Goal: Information Seeking & Learning: Check status

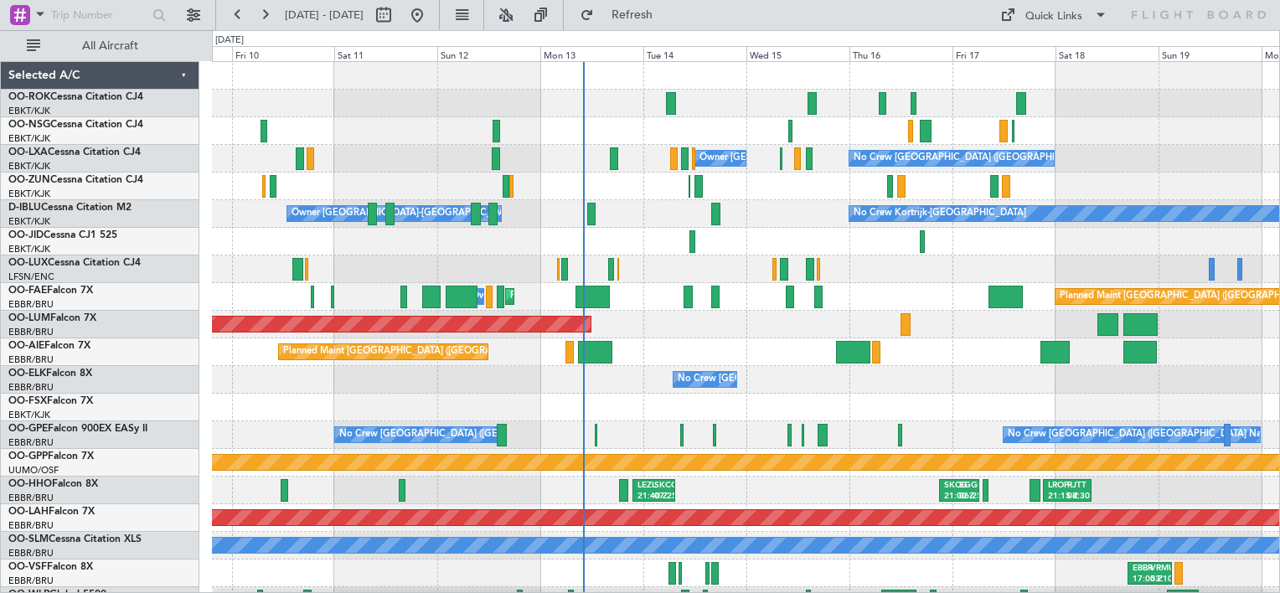
click at [766, 417] on div "Owner [GEOGRAPHIC_DATA]-[GEOGRAPHIC_DATA] No Crew [GEOGRAPHIC_DATA] (Brussels N…" at bounding box center [745, 338] width 1067 height 553
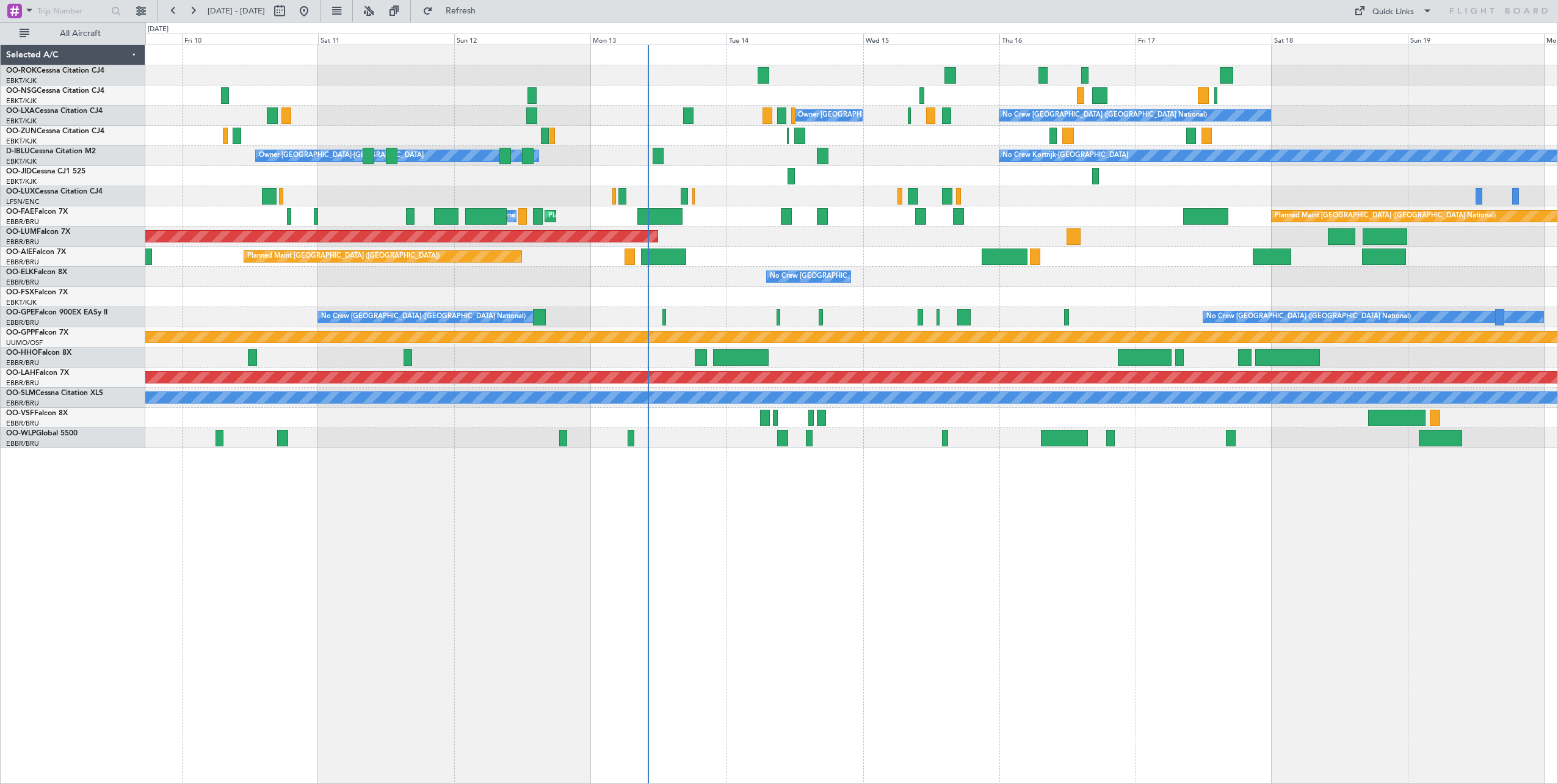
click at [932, 292] on div "Owner [GEOGRAPHIC_DATA]-[GEOGRAPHIC_DATA] No Crew [GEOGRAPHIC_DATA] (Brussels N…" at bounding box center [850, 246] width 1412 height 403
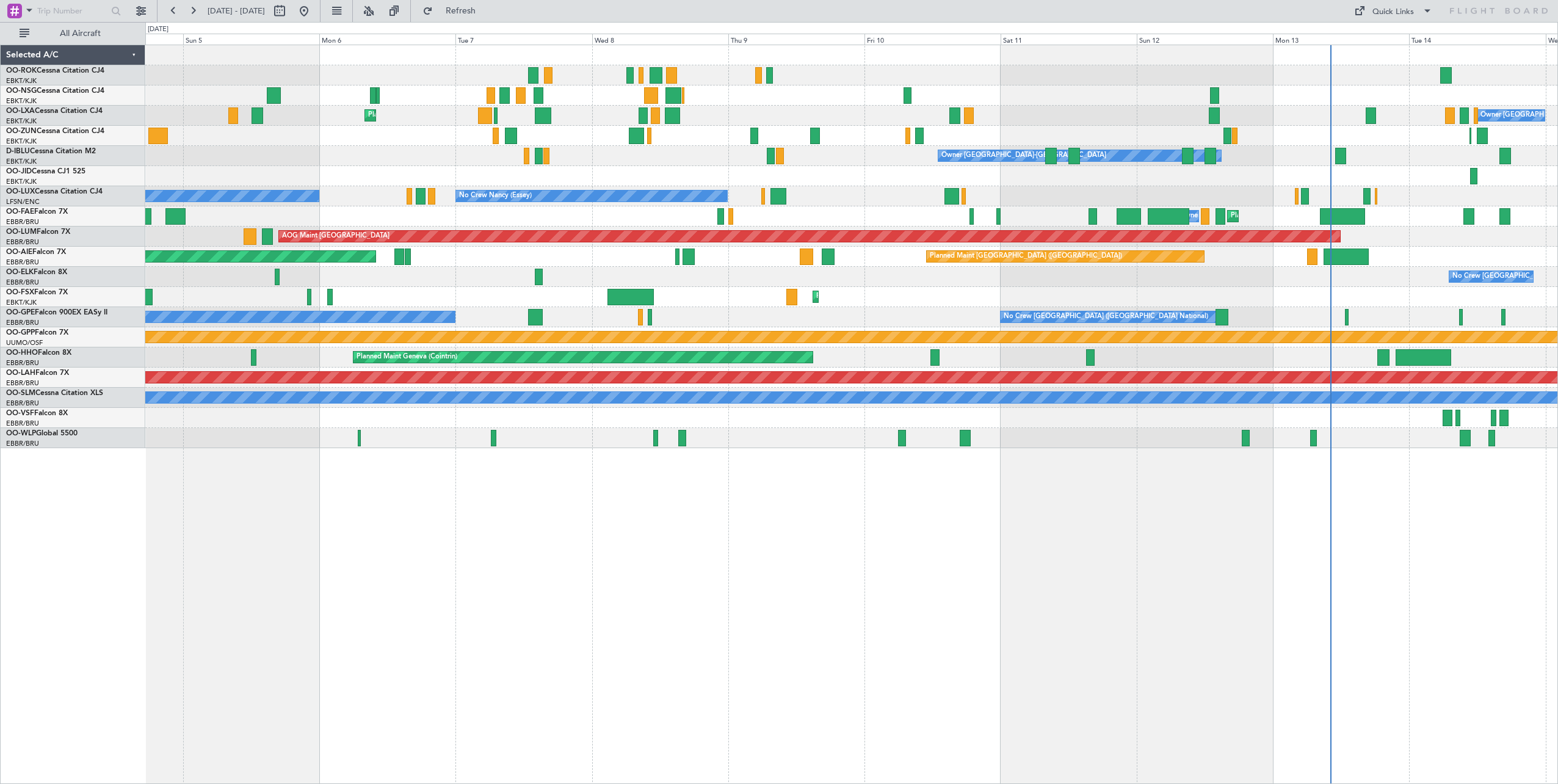
click at [932, 431] on div "AOG Maint Kortrijk-[GEOGRAPHIC_DATA] Owner [GEOGRAPHIC_DATA]-[GEOGRAPHIC_DATA] …" at bounding box center [851, 414] width 1412 height 739
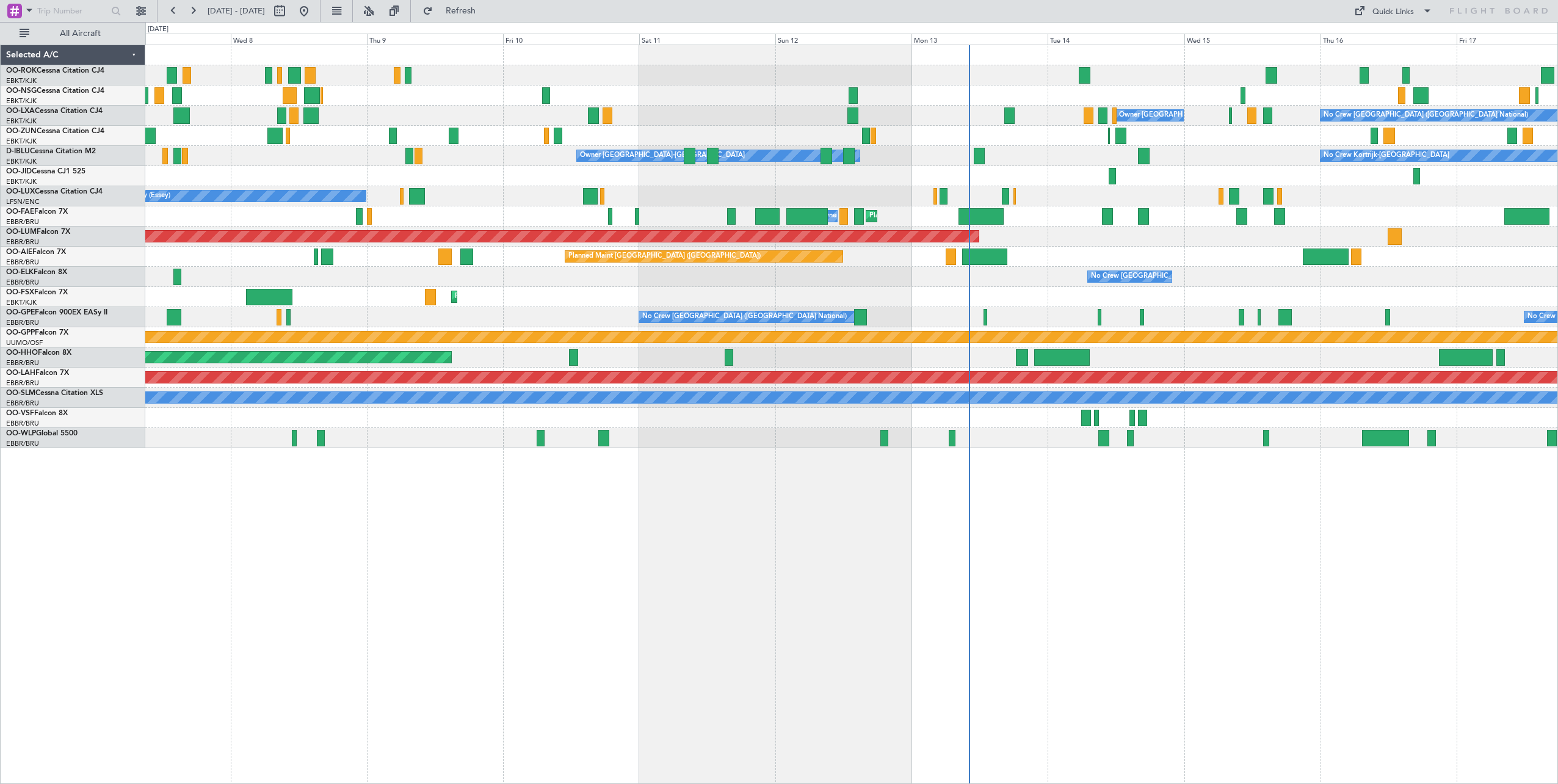
click at [819, 431] on div "Owner [GEOGRAPHIC_DATA]-[GEOGRAPHIC_DATA] No Crew [GEOGRAPHIC_DATA] (Brussels N…" at bounding box center [851, 414] width 1412 height 739
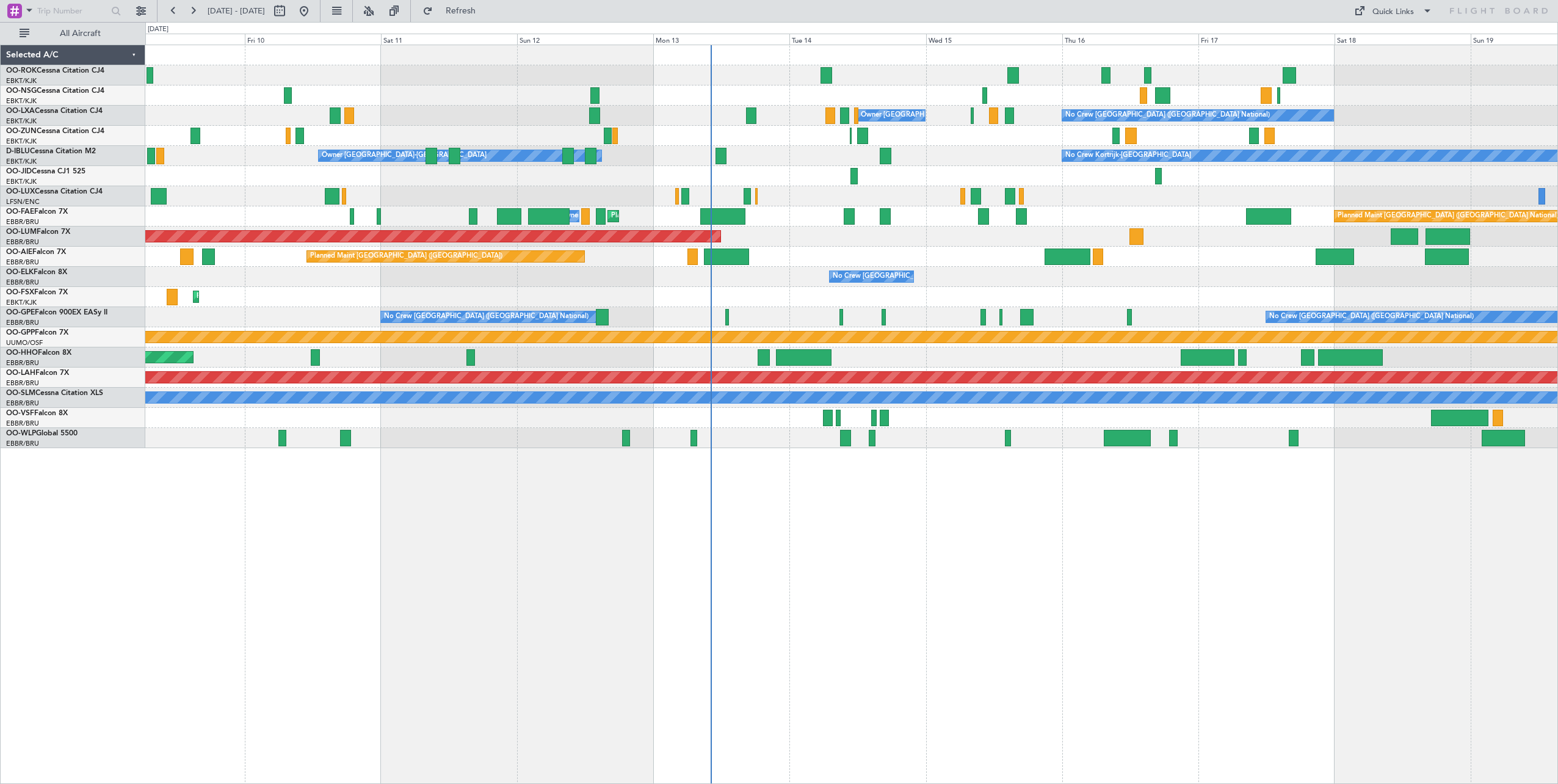
click at [844, 431] on div "Owner [GEOGRAPHIC_DATA]-[GEOGRAPHIC_DATA] No Crew [GEOGRAPHIC_DATA] (Brussels N…" at bounding box center [851, 414] width 1412 height 739
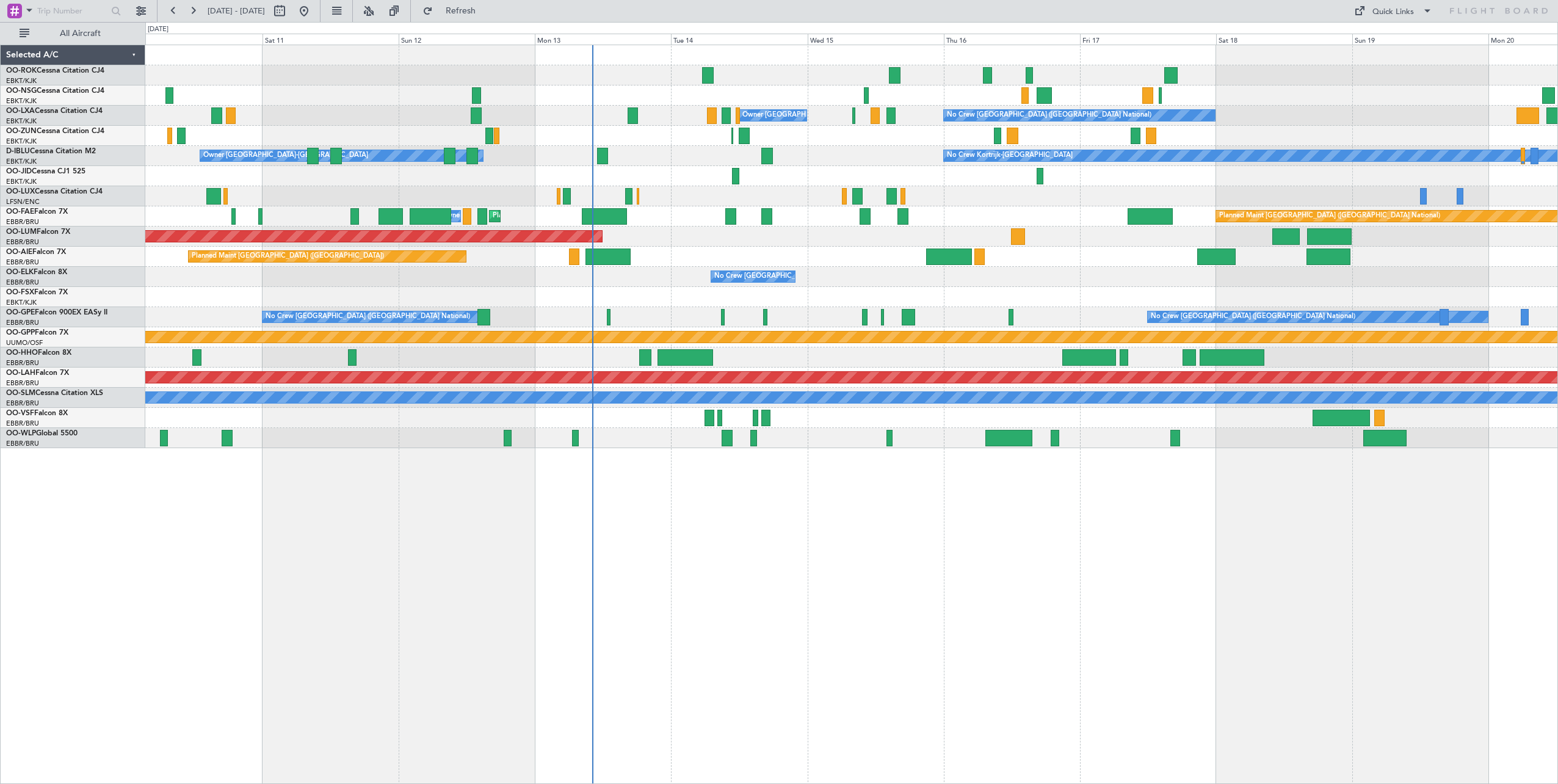
click at [784, 431] on div "Owner [GEOGRAPHIC_DATA]-[GEOGRAPHIC_DATA] No Crew [GEOGRAPHIC_DATA] (Brussels N…" at bounding box center [851, 414] width 1412 height 739
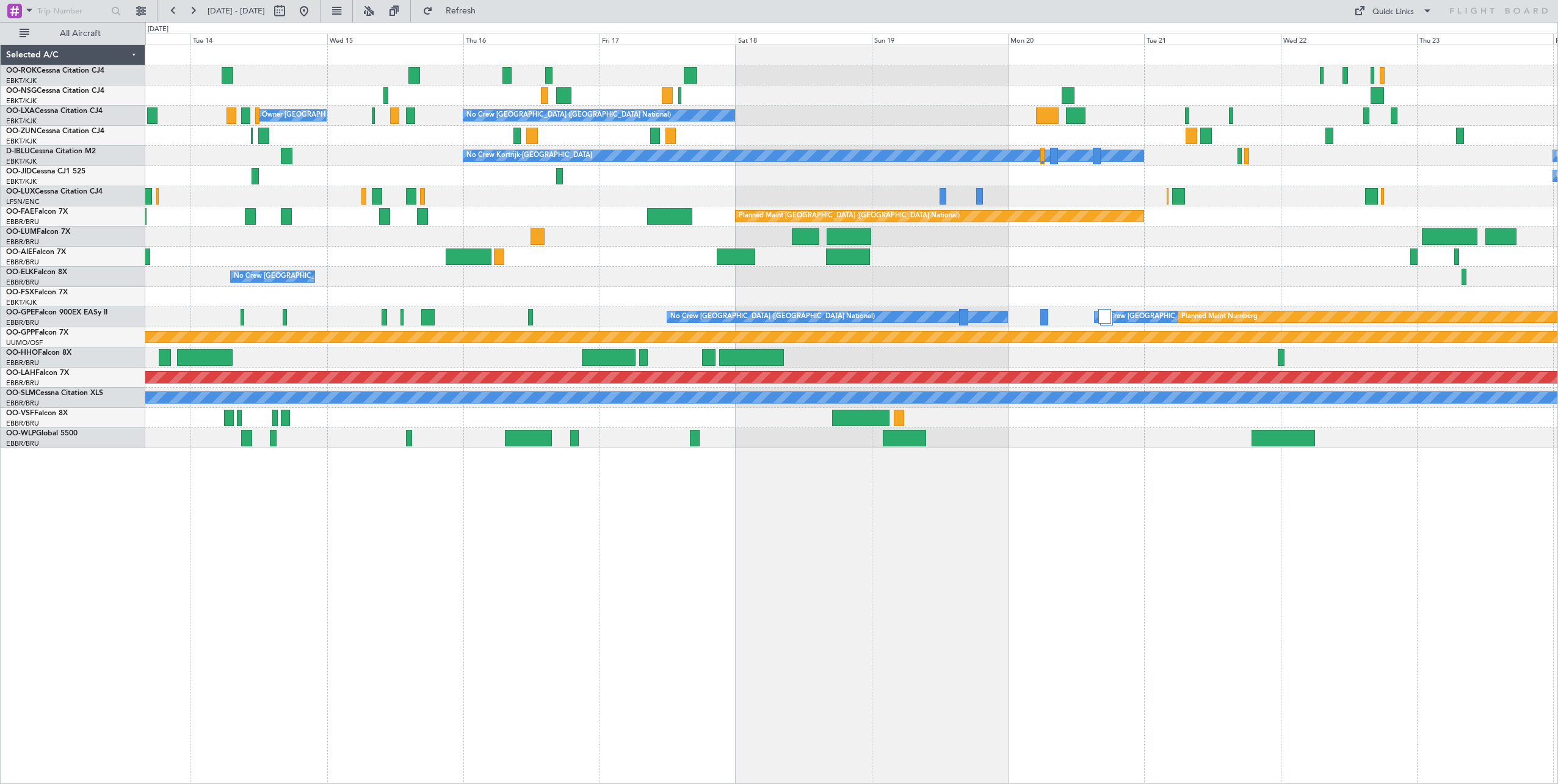
click at [507, 431] on div "Owner [GEOGRAPHIC_DATA]-[GEOGRAPHIC_DATA] No Crew [GEOGRAPHIC_DATA] (Brussels N…" at bounding box center [851, 414] width 1412 height 739
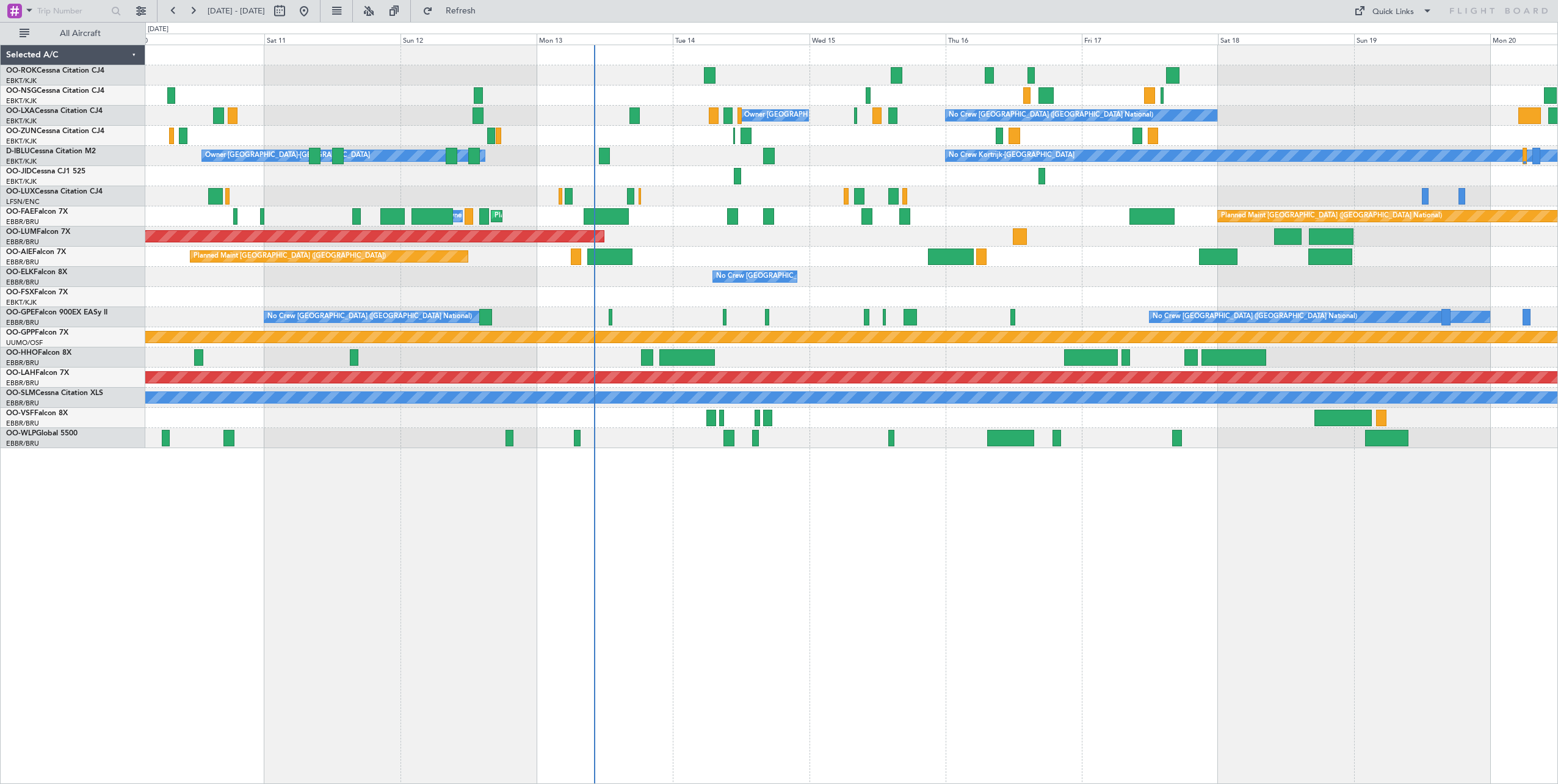
click at [932, 431] on div "Owner [GEOGRAPHIC_DATA]-[GEOGRAPHIC_DATA] No Crew [GEOGRAPHIC_DATA] (Brussels N…" at bounding box center [851, 414] width 1412 height 739
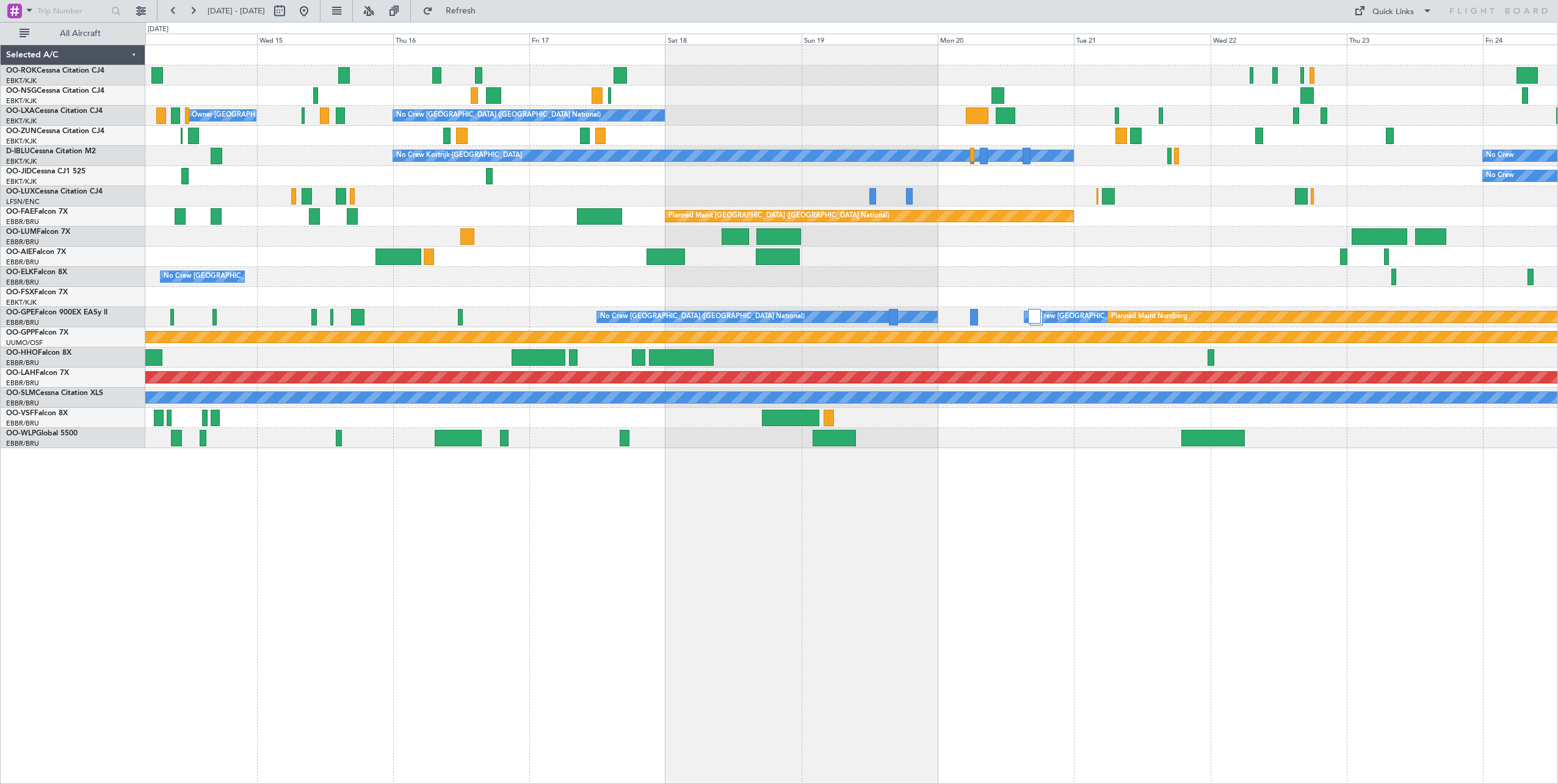
click at [230, 431] on div "Owner [GEOGRAPHIC_DATA]-[GEOGRAPHIC_DATA] No Crew [GEOGRAPHIC_DATA] (Brussels N…" at bounding box center [851, 414] width 1412 height 739
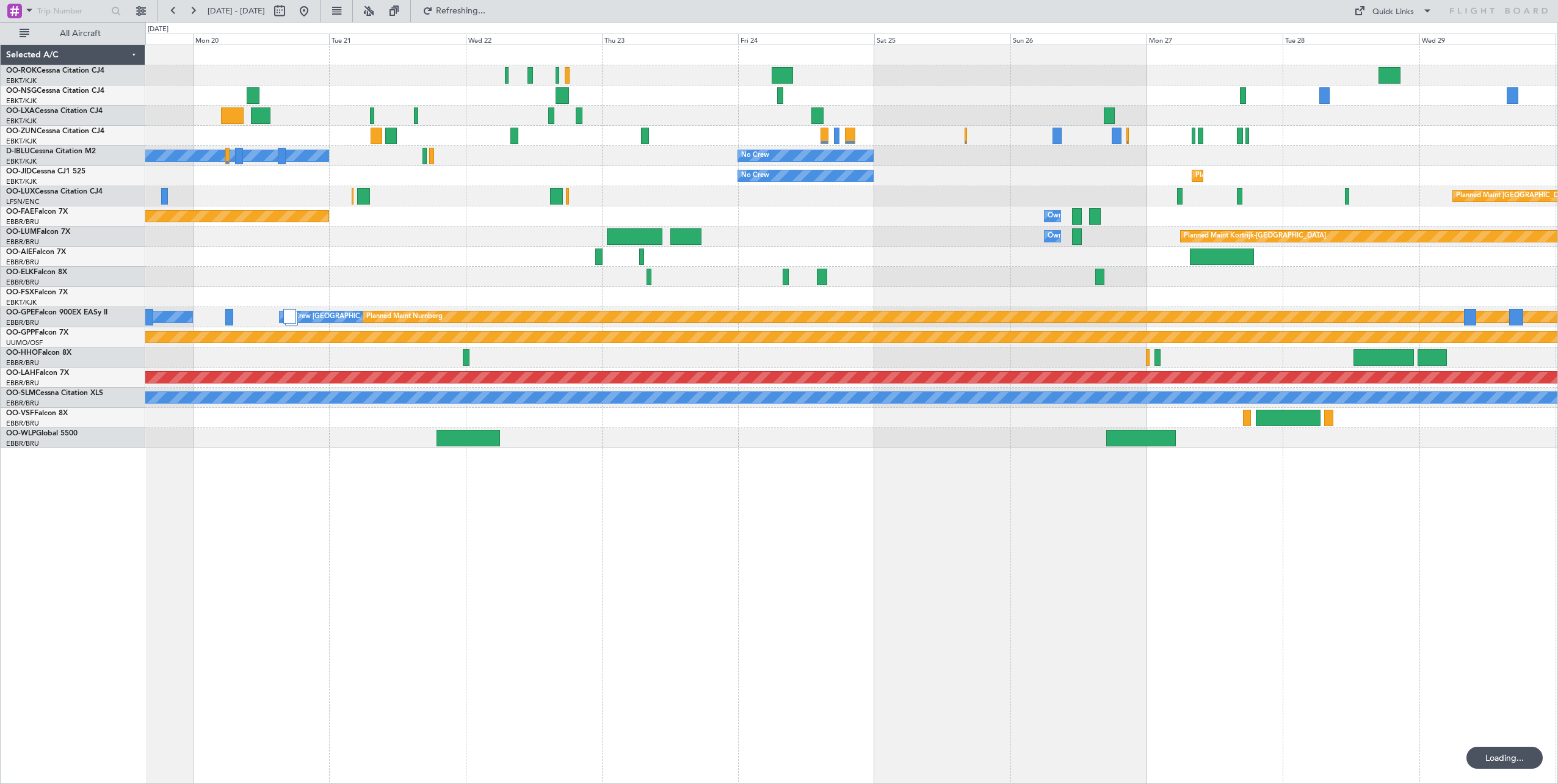
click at [355, 431] on div "No Crew [GEOGRAPHIC_DATA] ([GEOGRAPHIC_DATA] National) No Crew Kortrijk-[GEOGRA…" at bounding box center [851, 414] width 1412 height 739
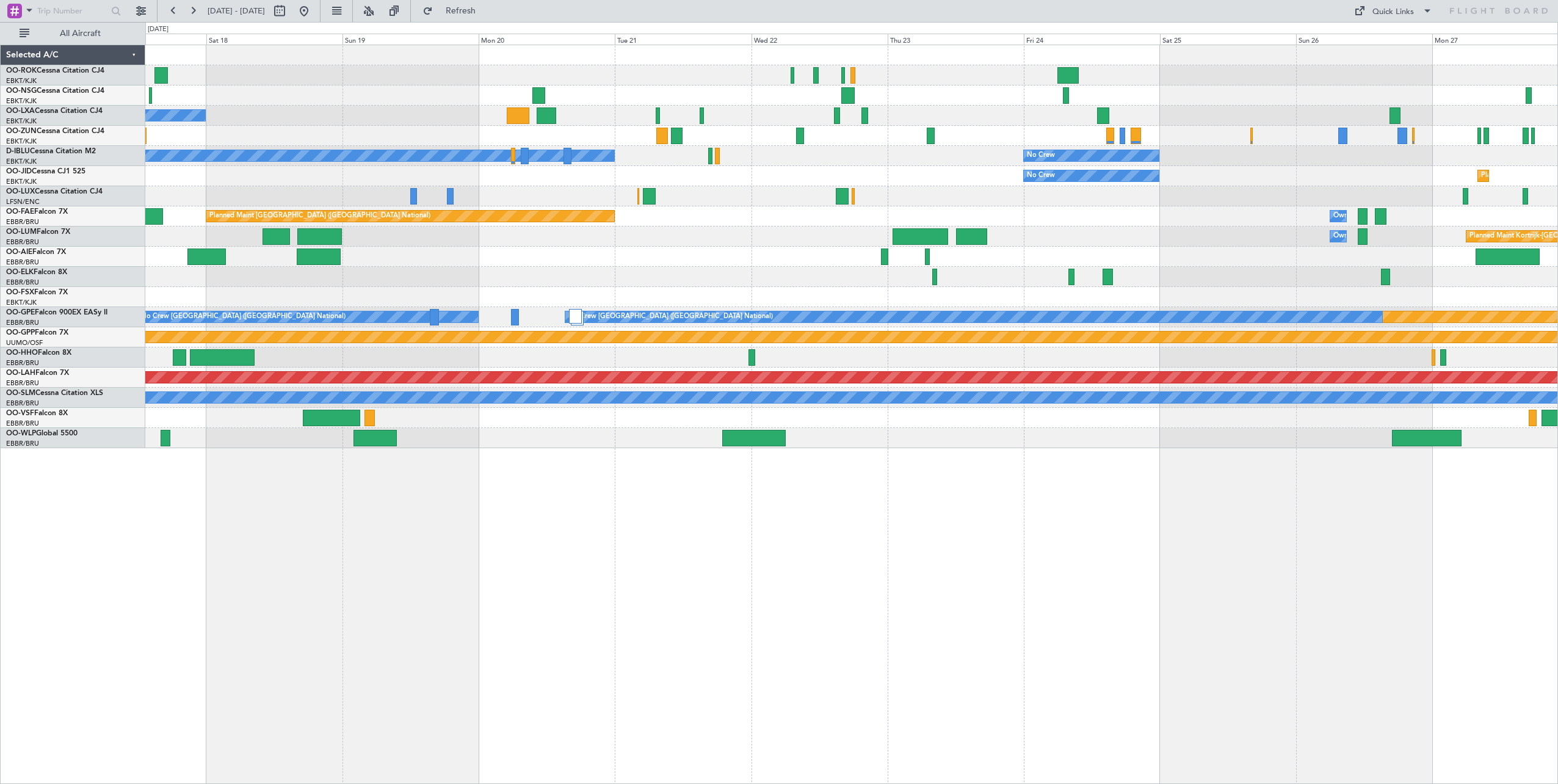
click at [932, 431] on div "No Crew [GEOGRAPHIC_DATA] ([GEOGRAPHIC_DATA] National) Owner [GEOGRAPHIC_DATA]-…" at bounding box center [851, 414] width 1412 height 739
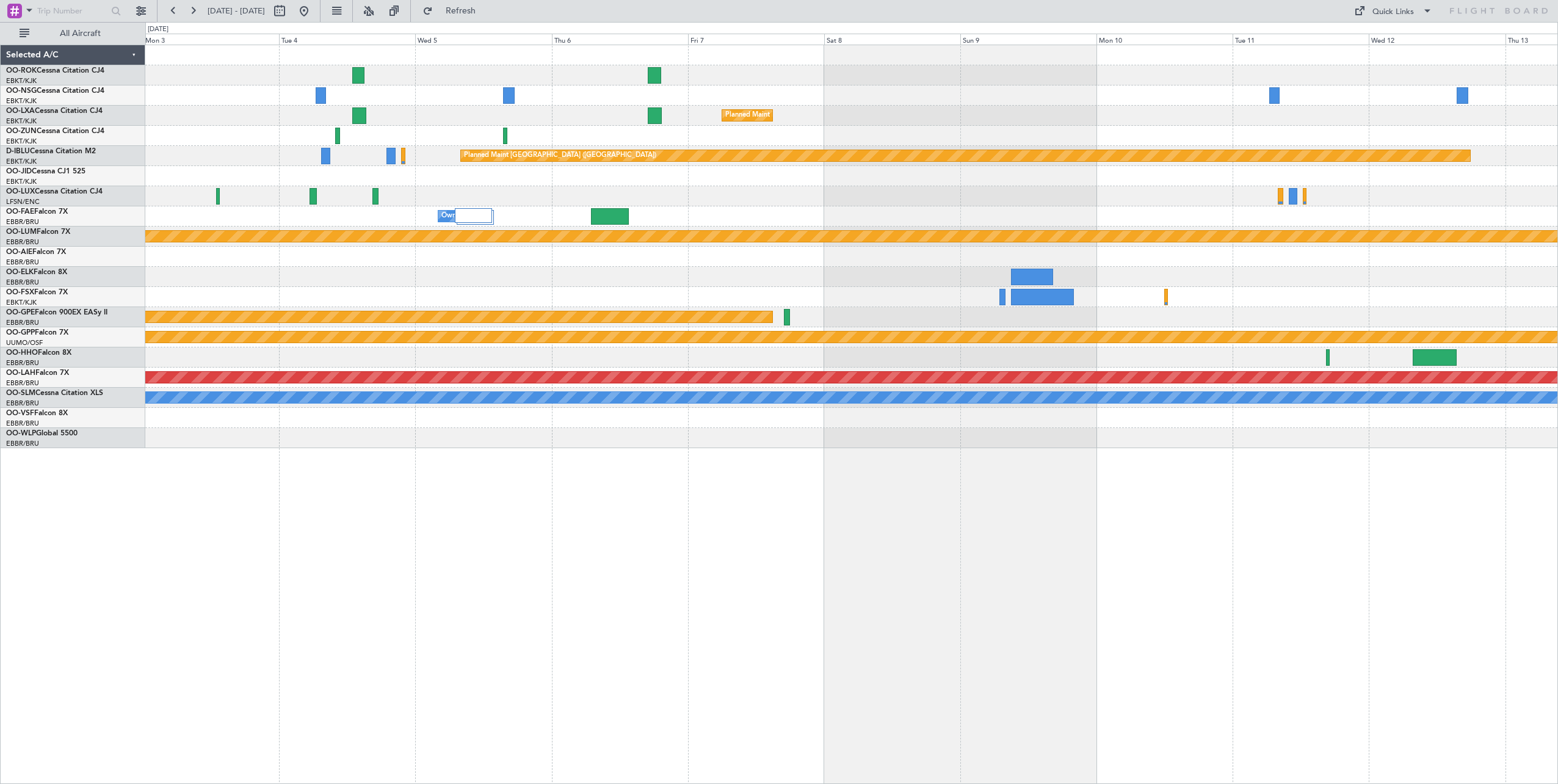
click at [438, 202] on div "Planned Maint Kortrijk-[GEOGRAPHIC_DATA] Planned Maint [GEOGRAPHIC_DATA] ([GEOG…" at bounding box center [850, 246] width 1412 height 403
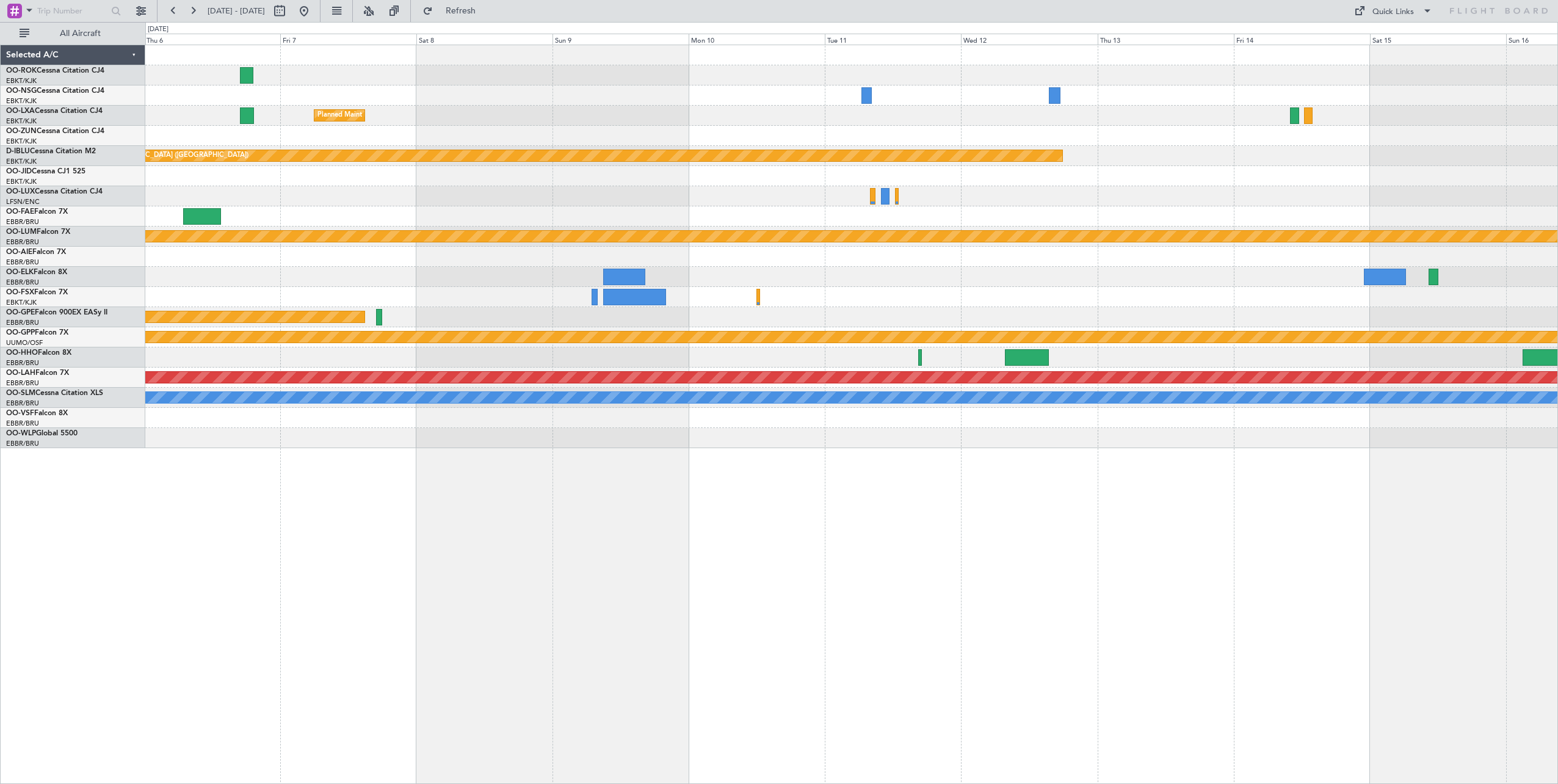
click at [308, 196] on div "Planned Maint Kortrijk-[GEOGRAPHIC_DATA] Planned Maint [GEOGRAPHIC_DATA] ([GEOG…" at bounding box center [850, 246] width 1412 height 403
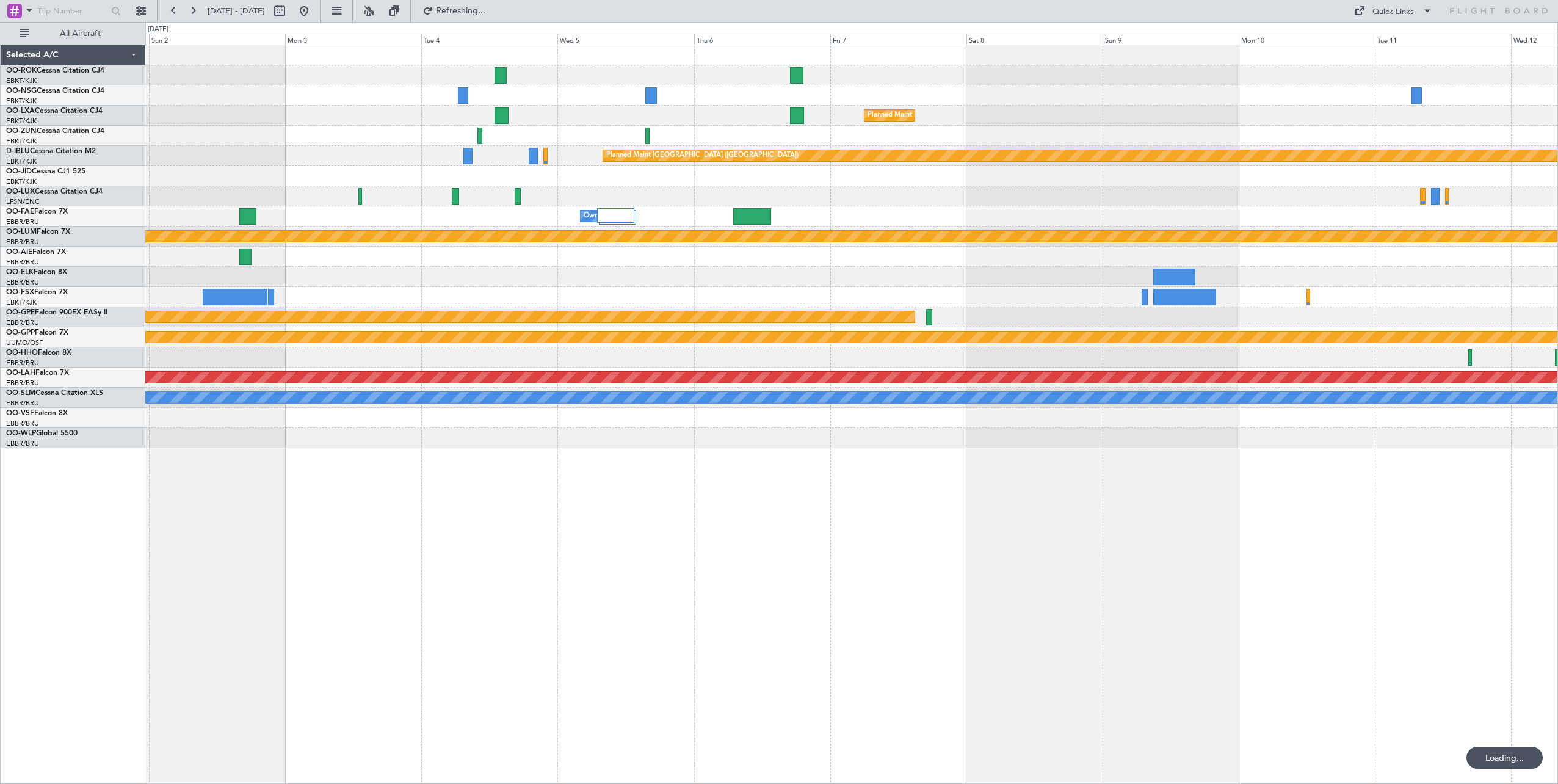
click at [932, 224] on div "Planned Maint Kortrijk-[GEOGRAPHIC_DATA] Planned Maint [GEOGRAPHIC_DATA] ([GEOG…" at bounding box center [850, 246] width 1412 height 403
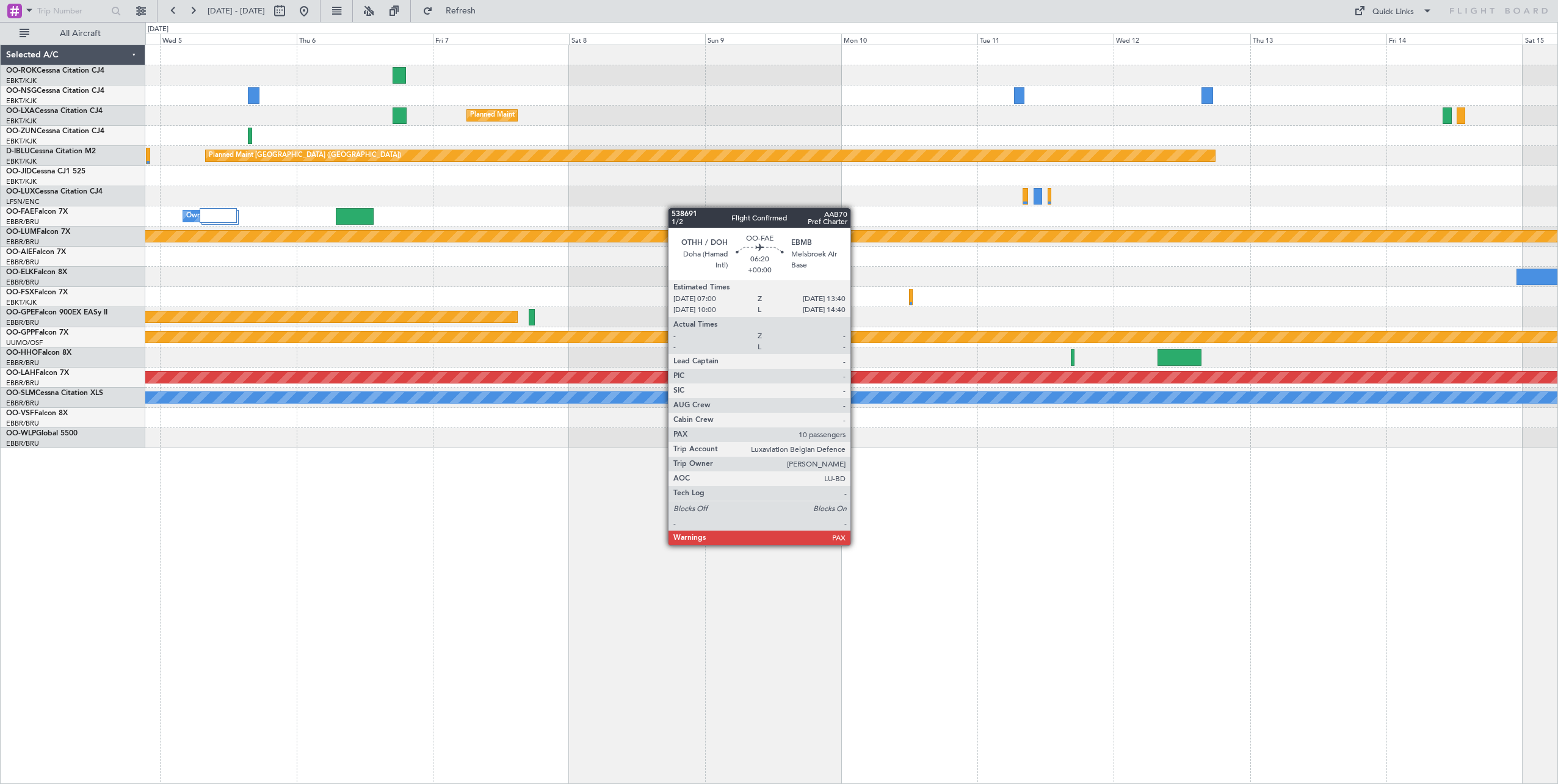
click at [282, 211] on div "Planned Maint Kortrijk-[GEOGRAPHIC_DATA] Planned Maint [GEOGRAPHIC_DATA] ([GEOG…" at bounding box center [850, 246] width 1412 height 403
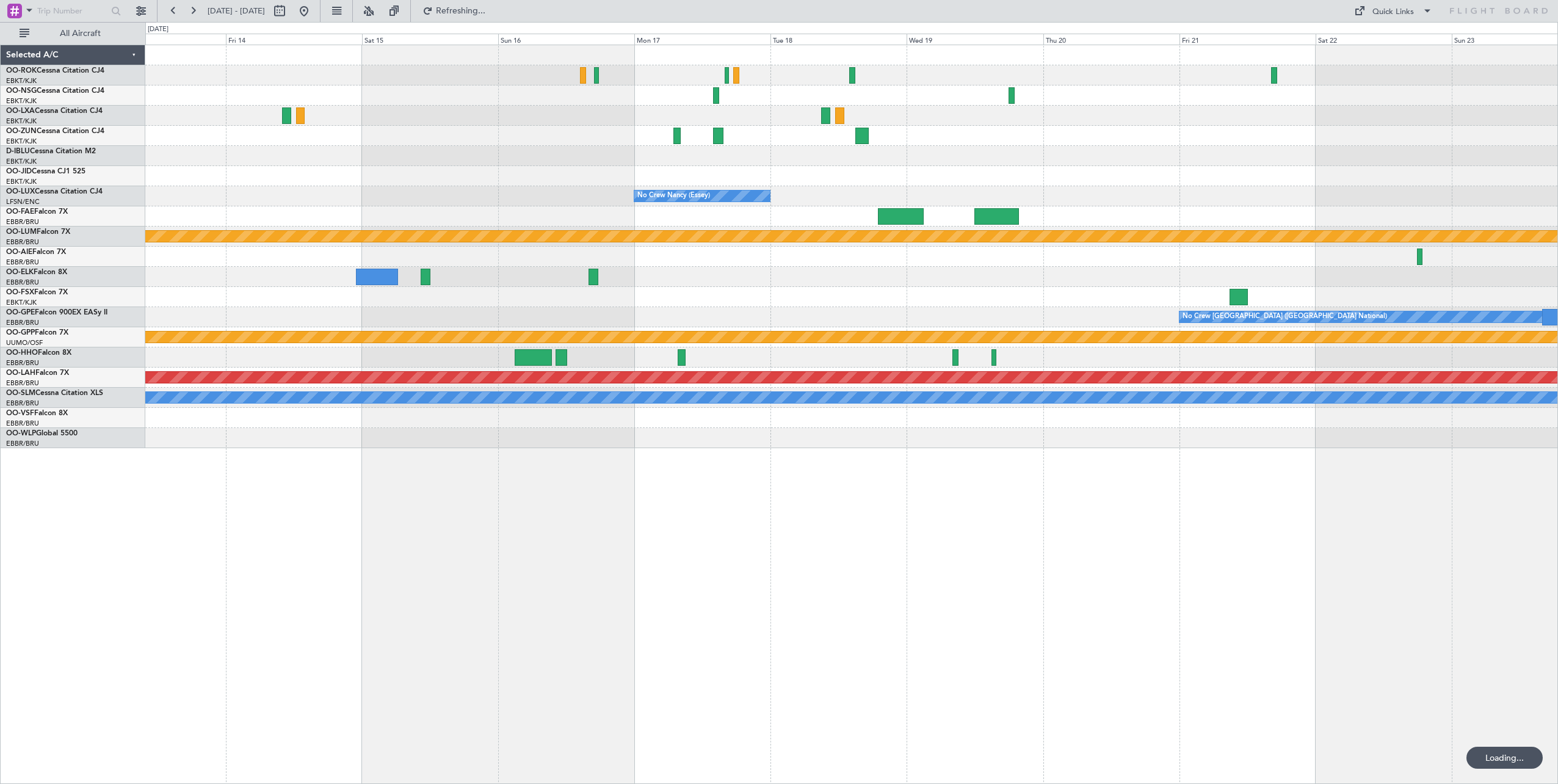
click at [514, 195] on div "Planned Maint [GEOGRAPHIC_DATA] ([GEOGRAPHIC_DATA]) No Crew [PERSON_NAME] ([PER…" at bounding box center [850, 246] width 1412 height 403
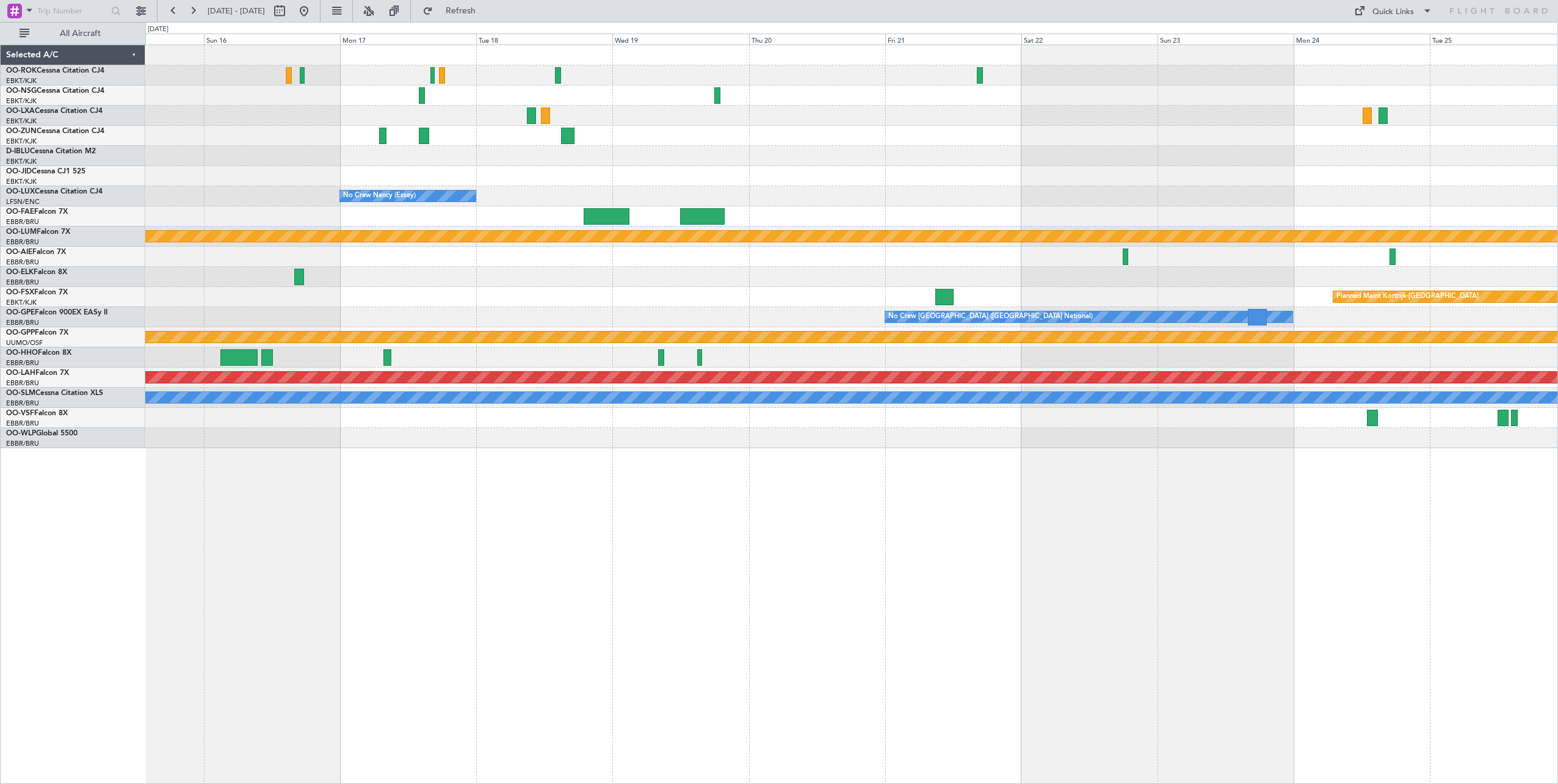
click at [480, 166] on div "Owner [GEOGRAPHIC_DATA]-[GEOGRAPHIC_DATA] No Crew [PERSON_NAME] ([PERSON_NAME])…" at bounding box center [850, 246] width 1412 height 403
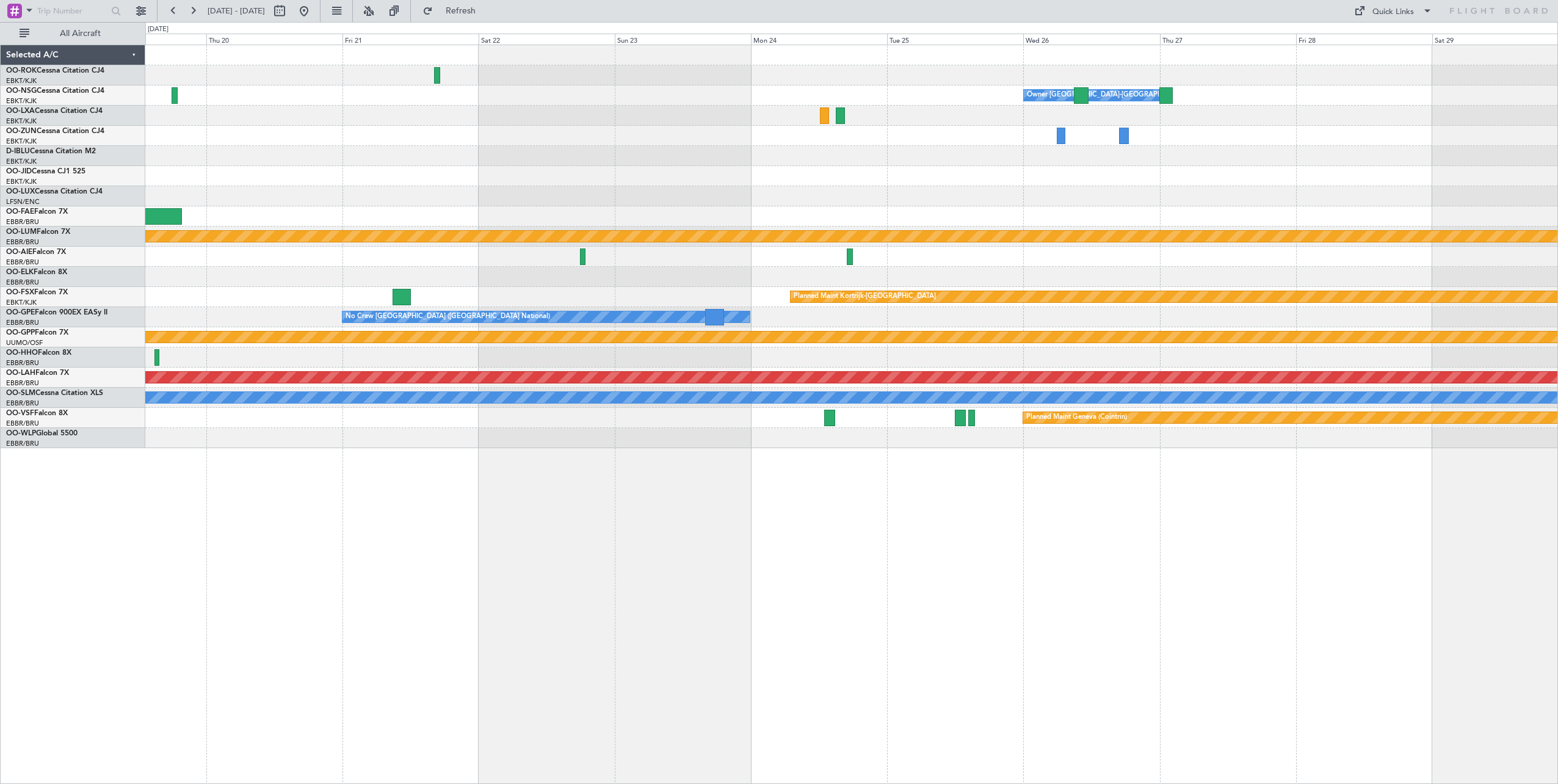
click at [285, 189] on div "Owner [GEOGRAPHIC_DATA]-[GEOGRAPHIC_DATA] No Crew [PERSON_NAME] ([PERSON_NAME])…" at bounding box center [850, 246] width 1412 height 403
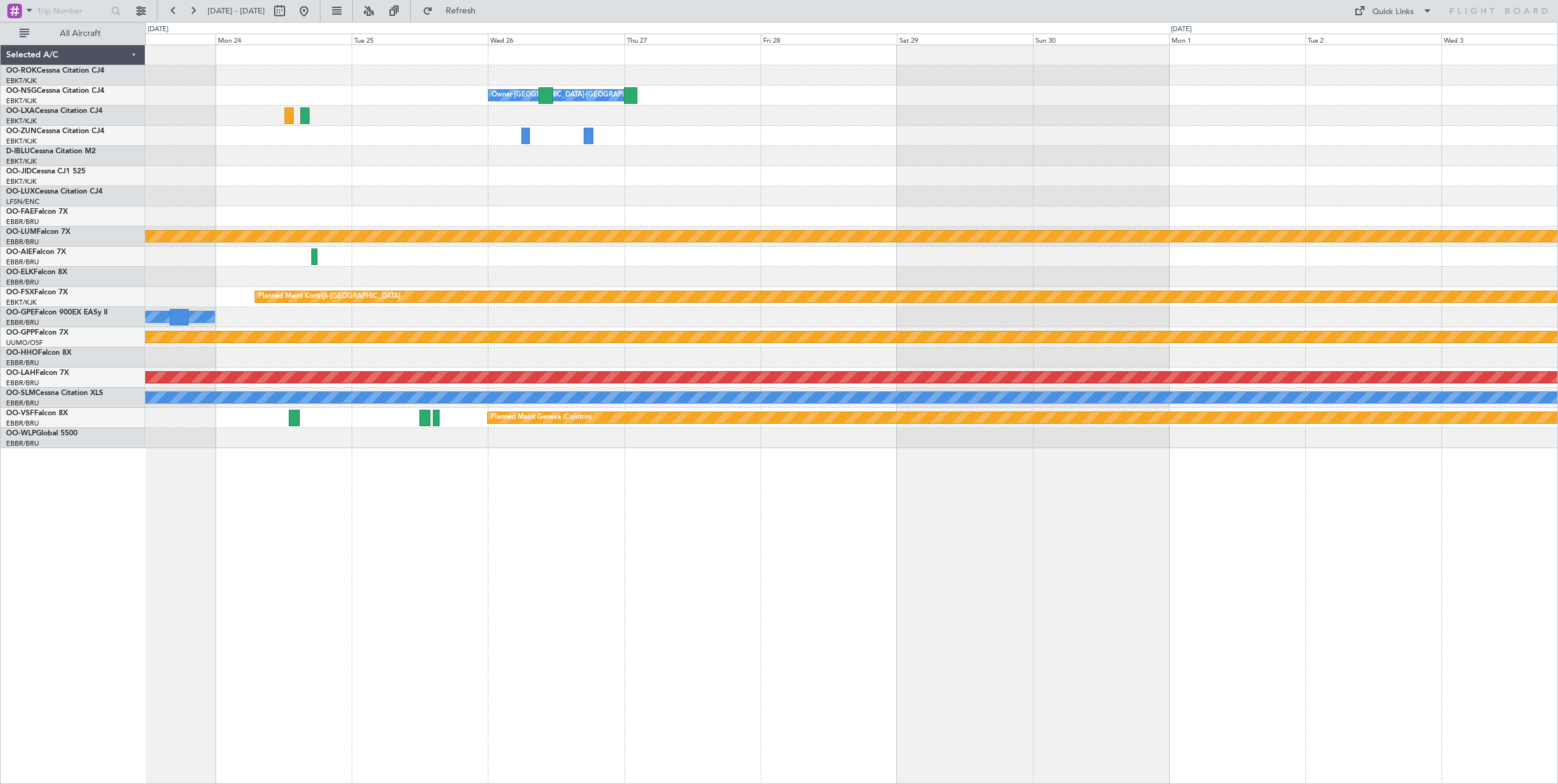
click at [310, 170] on div "Owner [GEOGRAPHIC_DATA]-[GEOGRAPHIC_DATA] Planned Maint [GEOGRAPHIC_DATA]-[GEOG…" at bounding box center [850, 246] width 1412 height 403
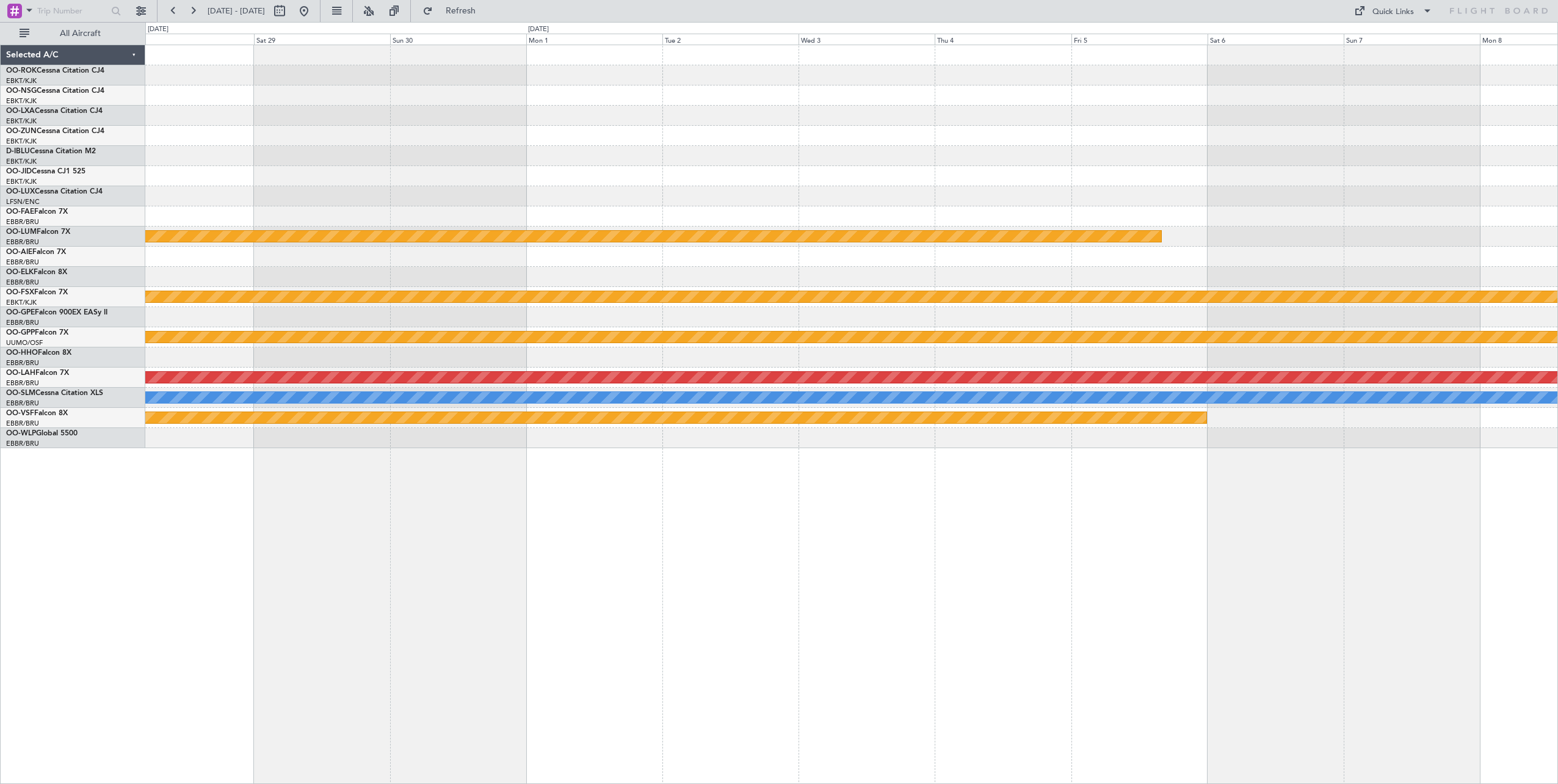
click at [130, 218] on div "Owner [GEOGRAPHIC_DATA]-[GEOGRAPHIC_DATA] Planned Maint [GEOGRAPHIC_DATA]-[GEOG…" at bounding box center [779, 402] width 1558 height 761
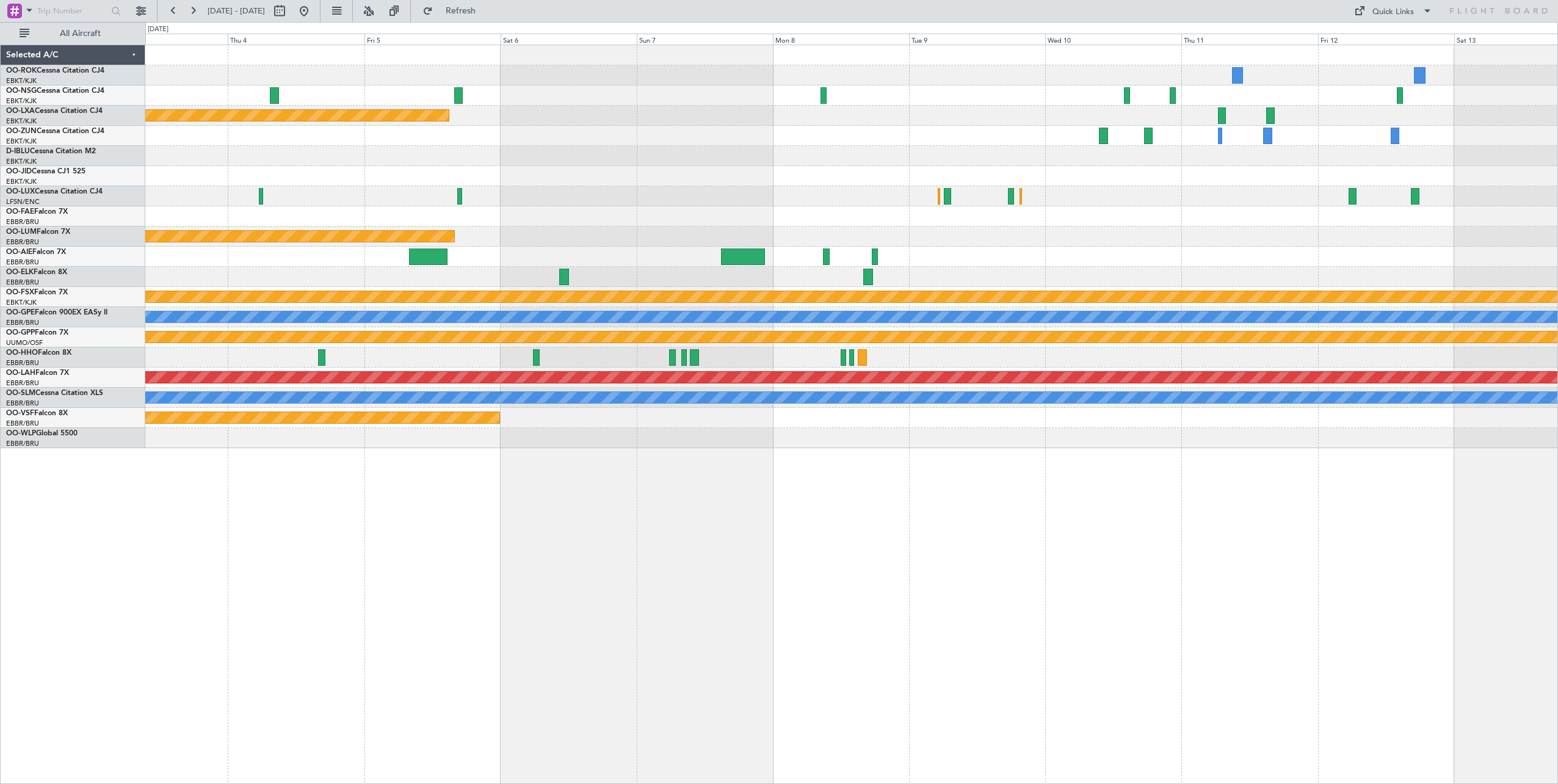
click at [208, 431] on div "Planned Maint [GEOGRAPHIC_DATA] ([GEOGRAPHIC_DATA]) Planned Maint [GEOGRAPHIC_D…" at bounding box center [851, 414] width 1412 height 739
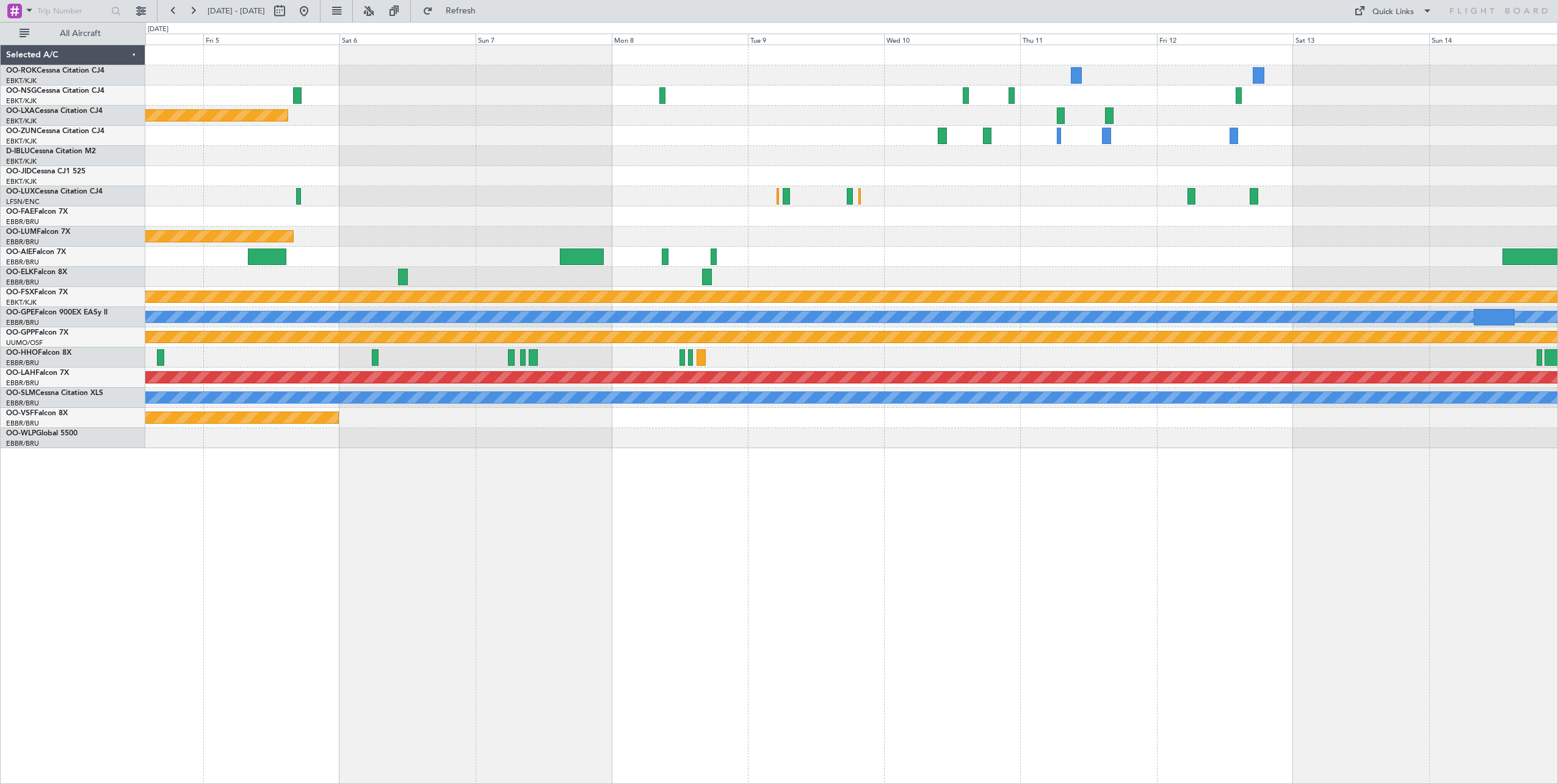
click at [415, 431] on div "Planned Maint [GEOGRAPHIC_DATA] ([GEOGRAPHIC_DATA]) Planned Maint [GEOGRAPHIC_D…" at bounding box center [851, 414] width 1412 height 739
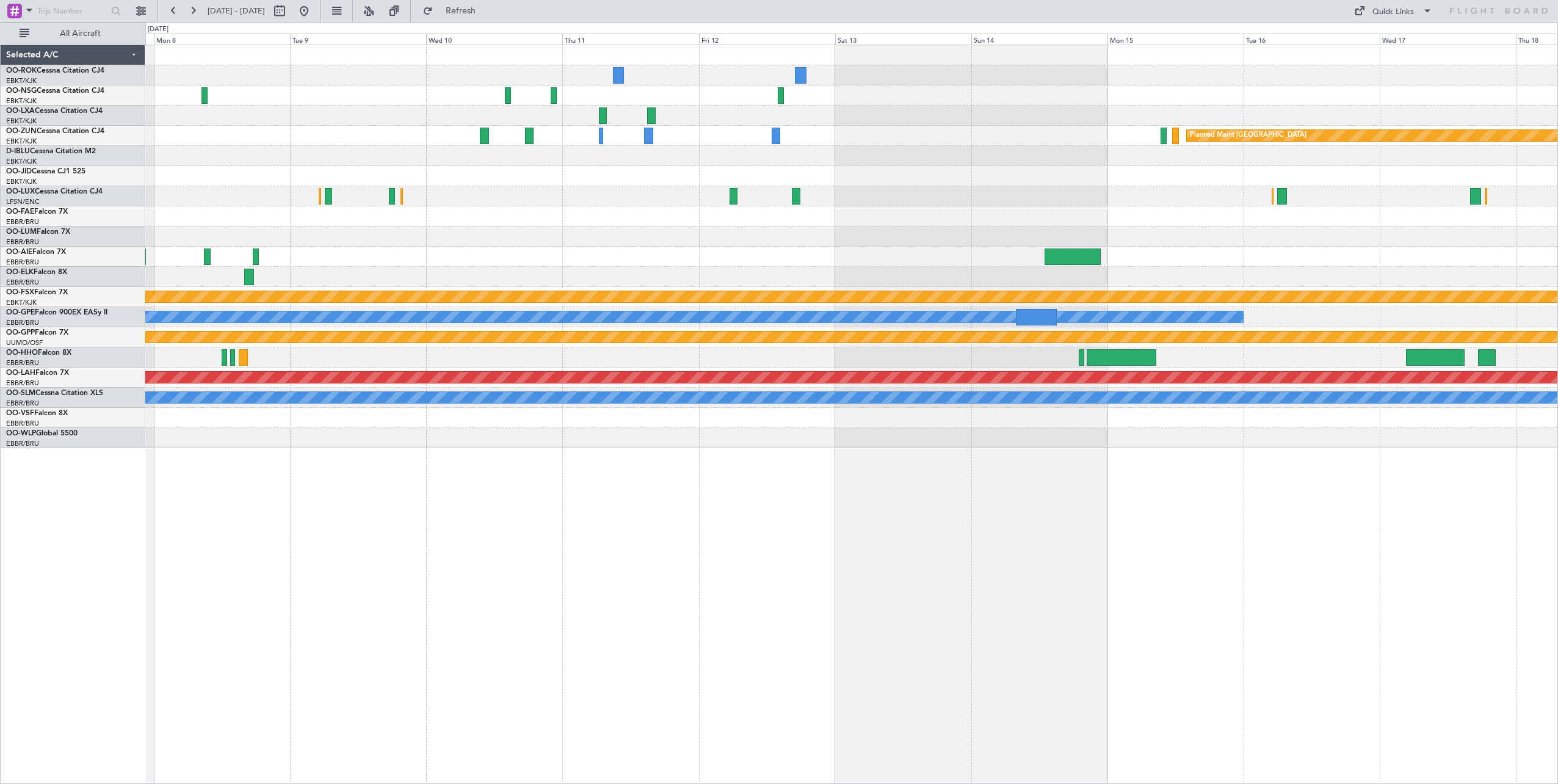
click at [369, 431] on div "Planned Maint [GEOGRAPHIC_DATA] ([GEOGRAPHIC_DATA]) Planned Maint [GEOGRAPHIC_D…" at bounding box center [851, 414] width 1412 height 739
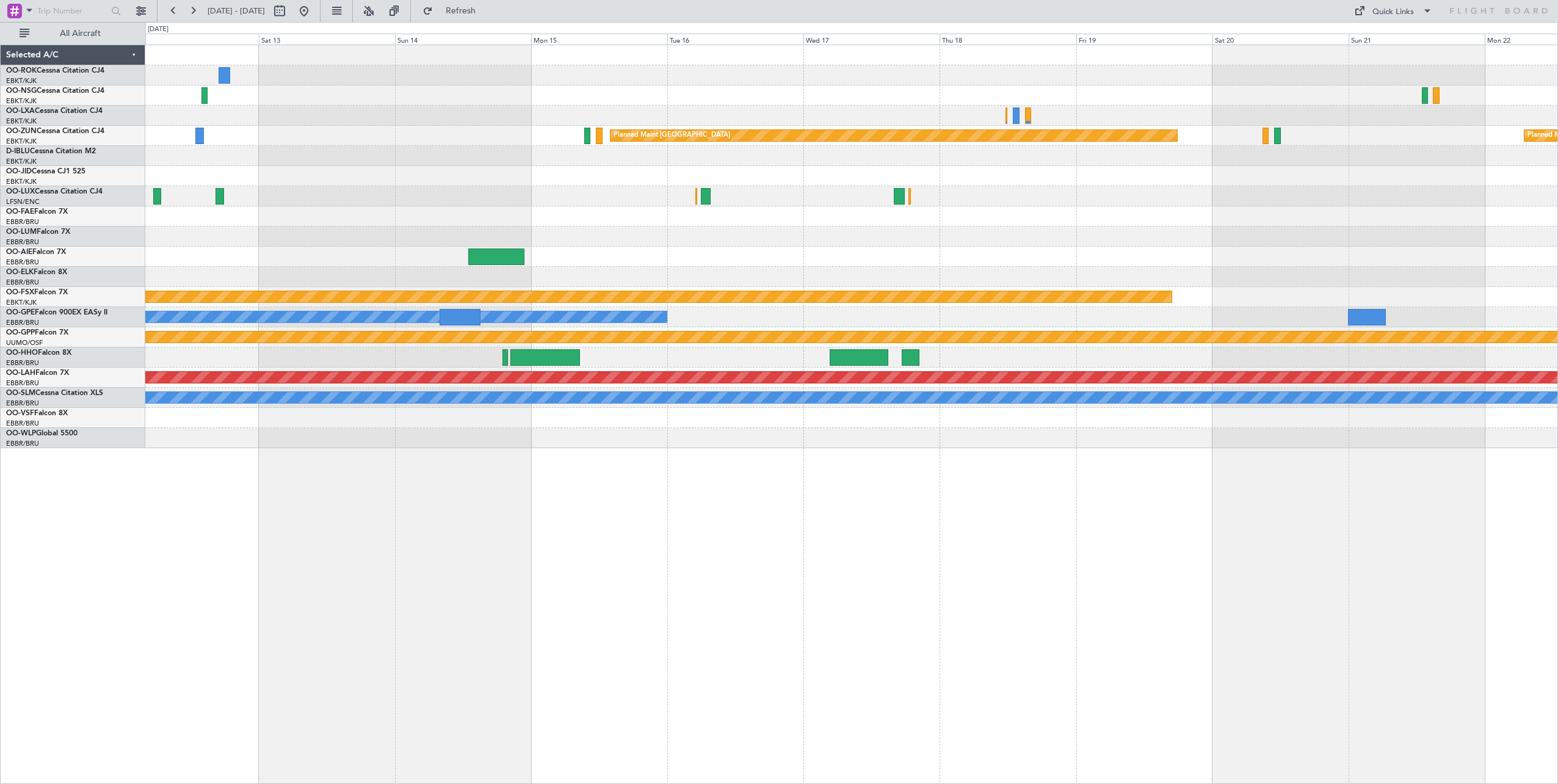
click at [659, 431] on div "Planned Maint [GEOGRAPHIC_DATA] Planned Maint [GEOGRAPHIC_DATA]-[GEOGRAPHIC_DAT…" at bounding box center [851, 414] width 1412 height 739
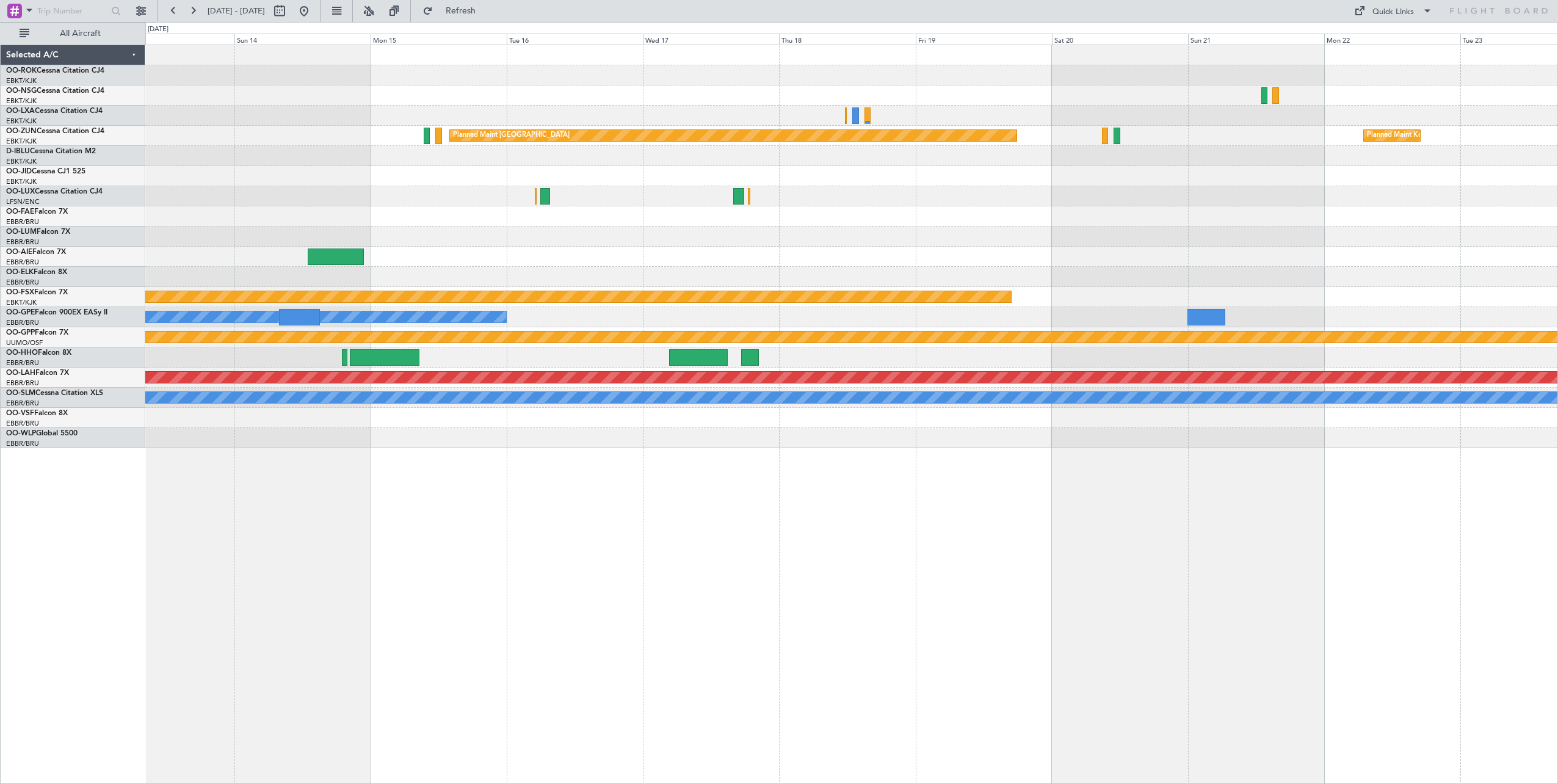
click at [923, 431] on div "Planned Maint [GEOGRAPHIC_DATA] Planned Maint [GEOGRAPHIC_DATA]-[GEOGRAPHIC_DAT…" at bounding box center [851, 414] width 1412 height 739
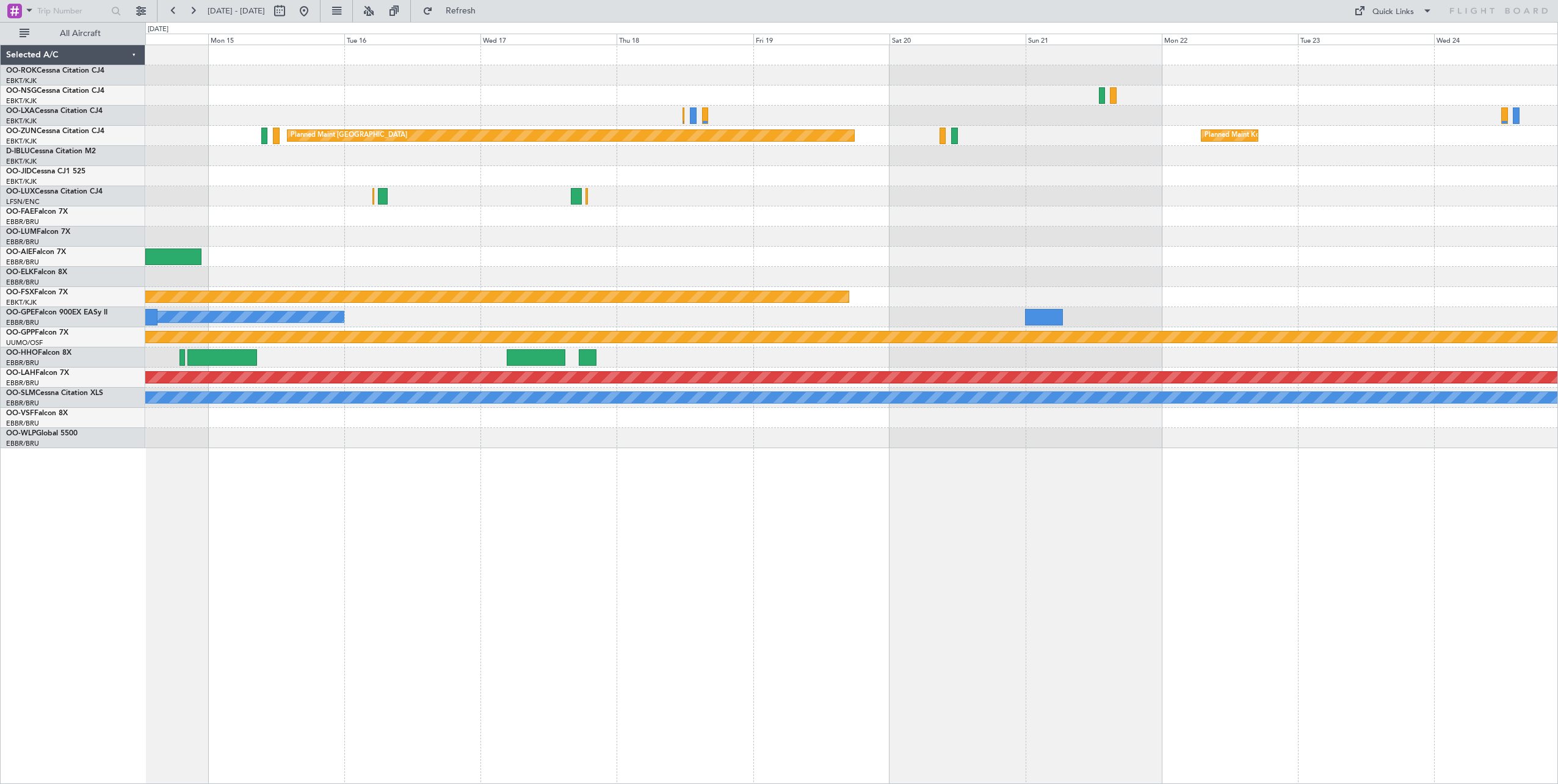
click at [932, 431] on div "Planned Maint [GEOGRAPHIC_DATA] Planned Maint [GEOGRAPHIC_DATA]-[GEOGRAPHIC_DAT…" at bounding box center [851, 414] width 1412 height 739
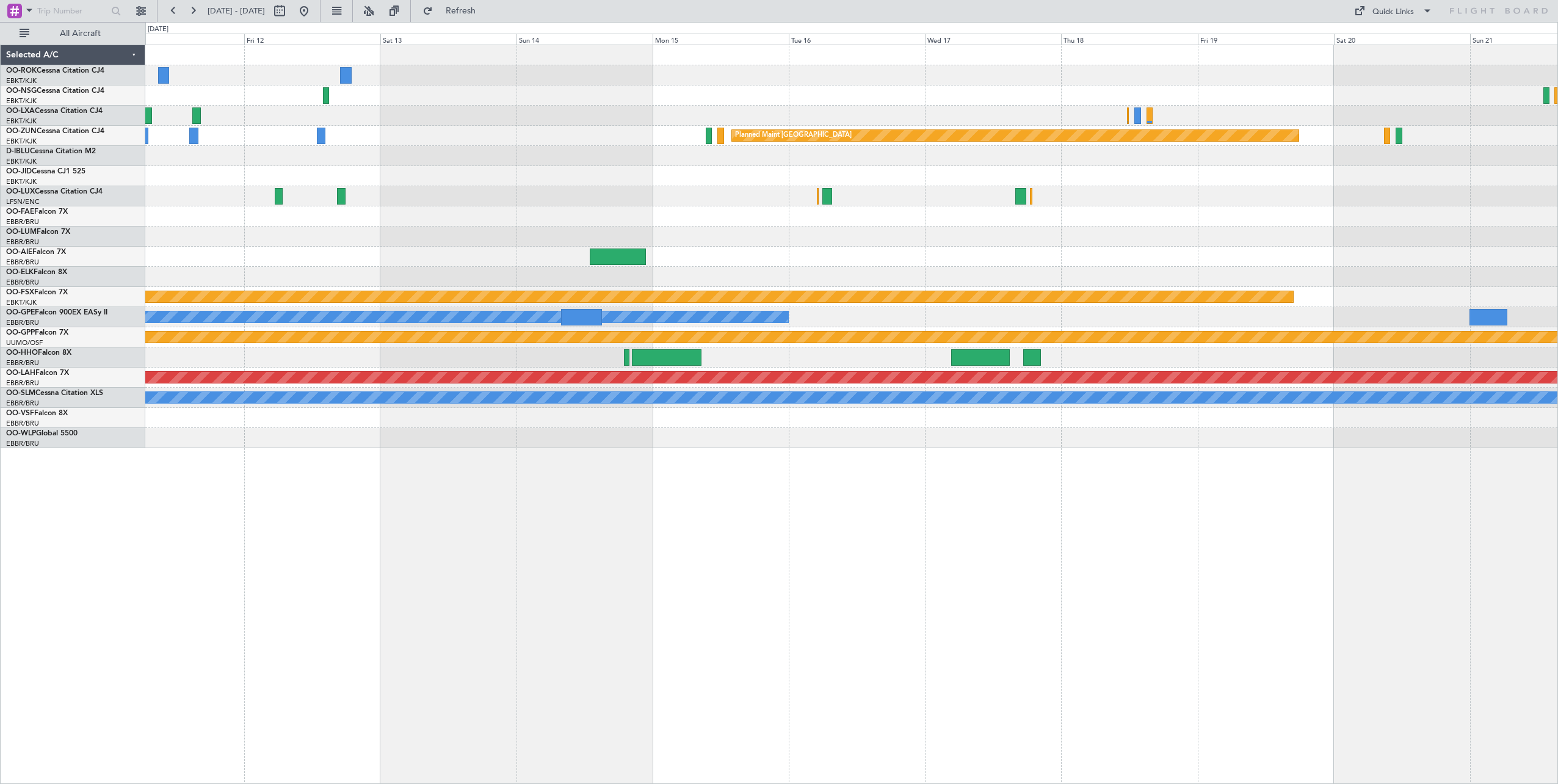
click at [842, 431] on div "Planned Maint [GEOGRAPHIC_DATA] Planned Maint [GEOGRAPHIC_DATA]-[GEOGRAPHIC_DAT…" at bounding box center [851, 414] width 1412 height 739
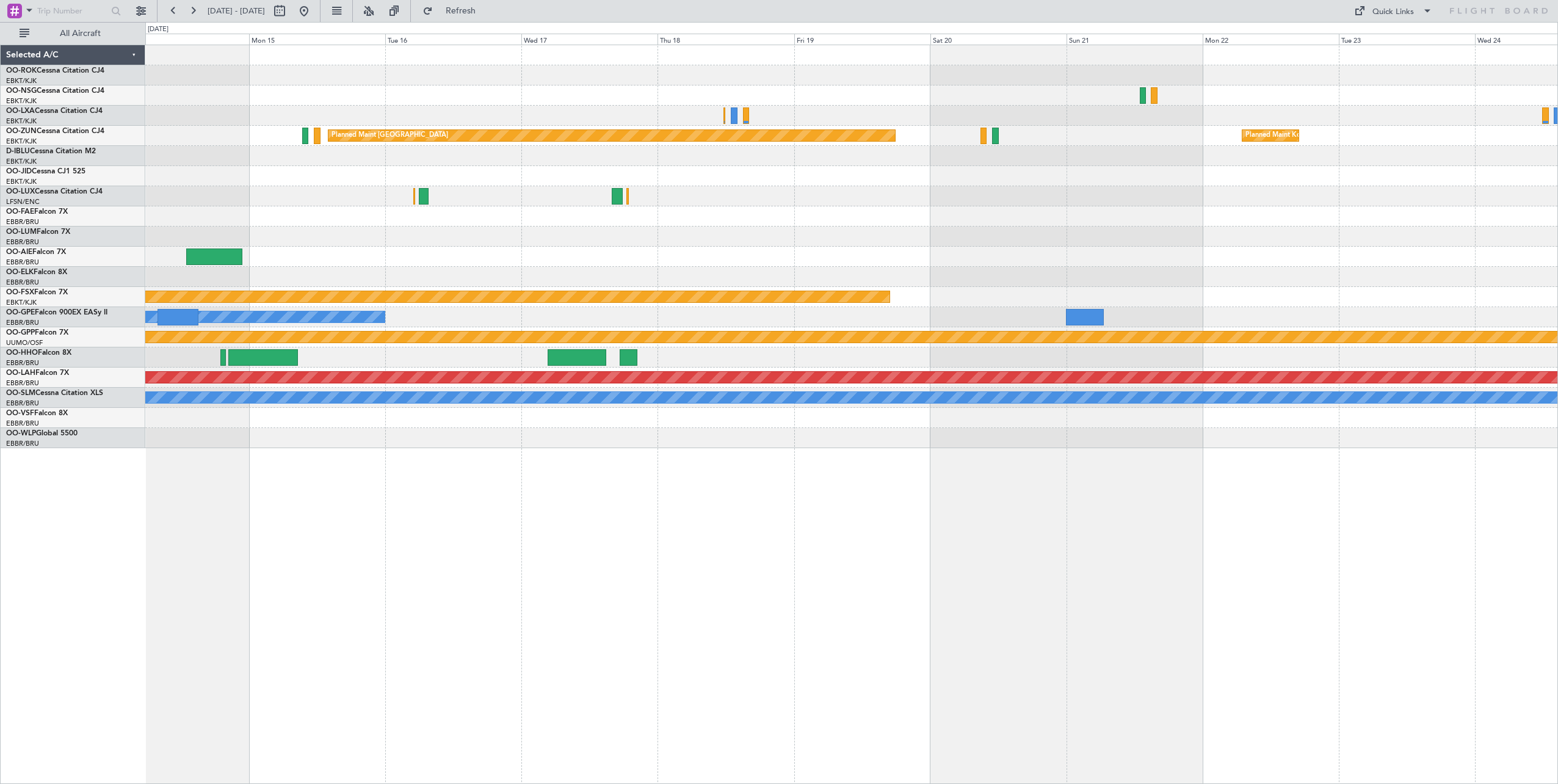
click at [433, 431] on div "Planned Maint [GEOGRAPHIC_DATA] Planned Maint [GEOGRAPHIC_DATA]-[GEOGRAPHIC_DAT…" at bounding box center [851, 414] width 1412 height 739
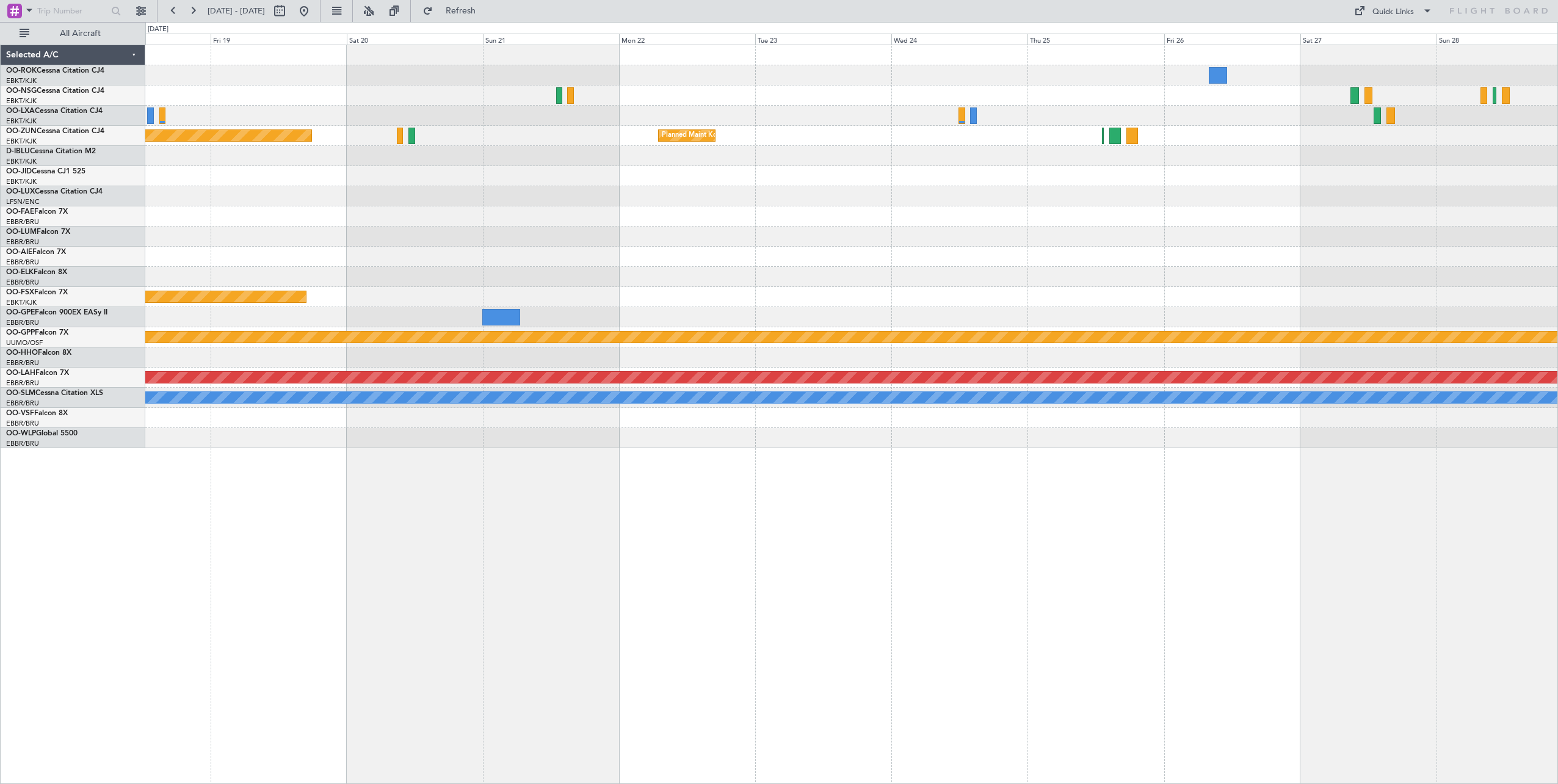
click at [318, 431] on div "Planned Maint [GEOGRAPHIC_DATA] Planned Maint [GEOGRAPHIC_DATA]-[GEOGRAPHIC_DAT…" at bounding box center [851, 414] width 1412 height 739
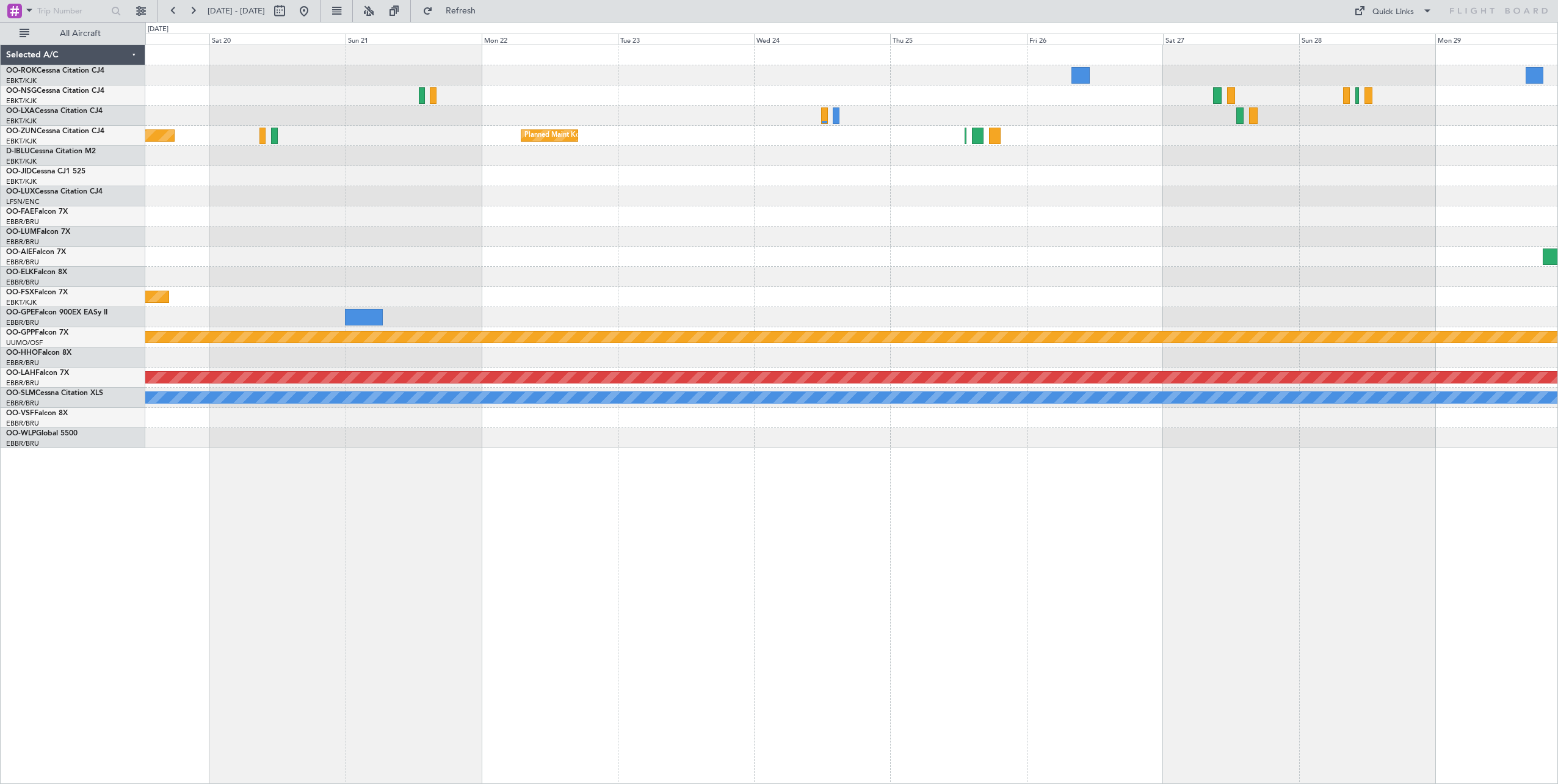
click at [287, 431] on div "Planned Maint [GEOGRAPHIC_DATA] Planned Maint [GEOGRAPHIC_DATA]-[GEOGRAPHIC_DAT…" at bounding box center [851, 414] width 1412 height 739
